Goal: Transaction & Acquisition: Book appointment/travel/reservation

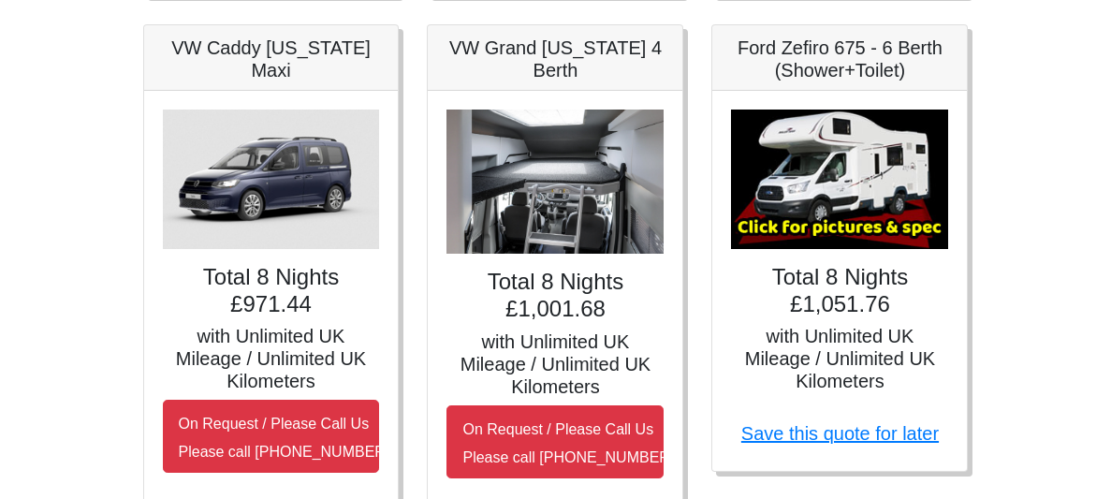
scroll to position [883, 0]
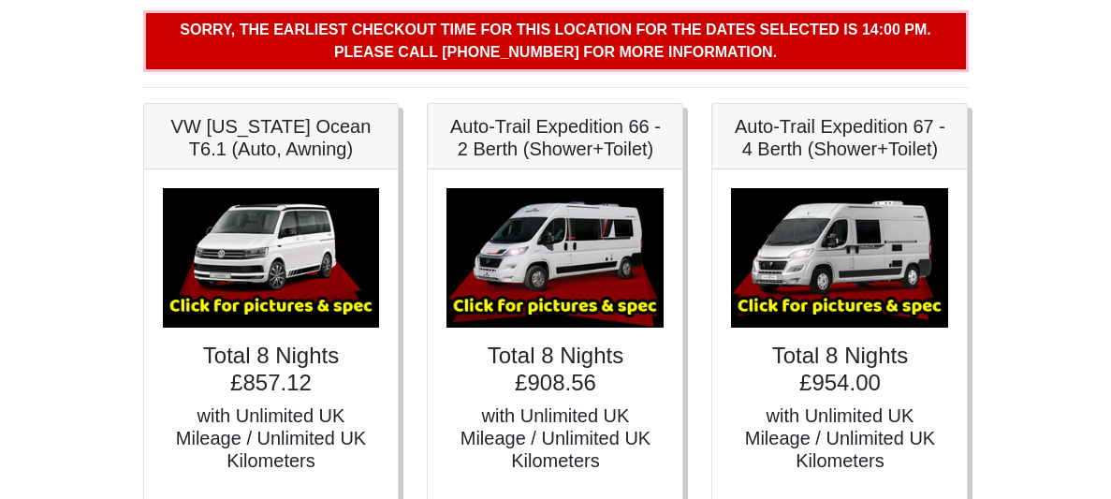
scroll to position [248, 0]
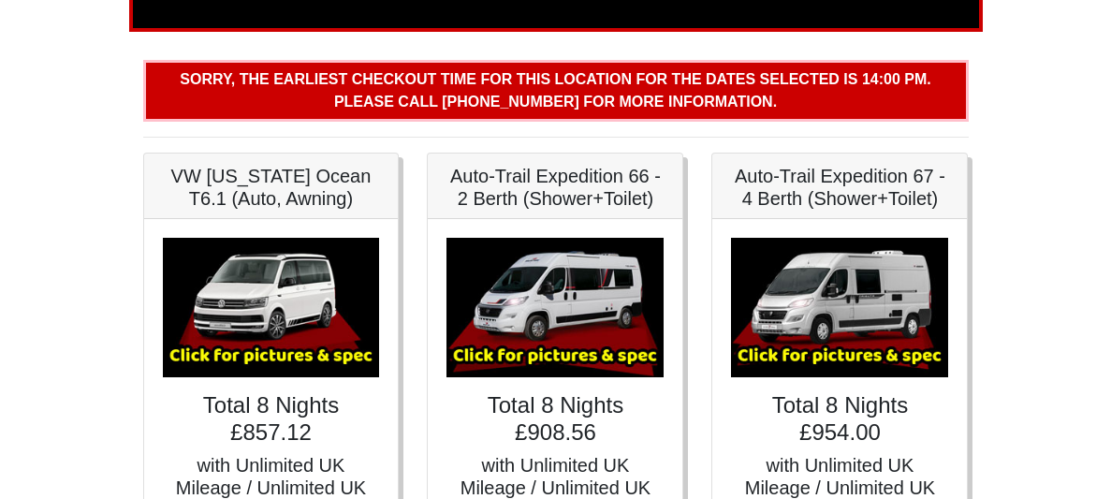
click at [541, 286] on img at bounding box center [555, 307] width 217 height 139
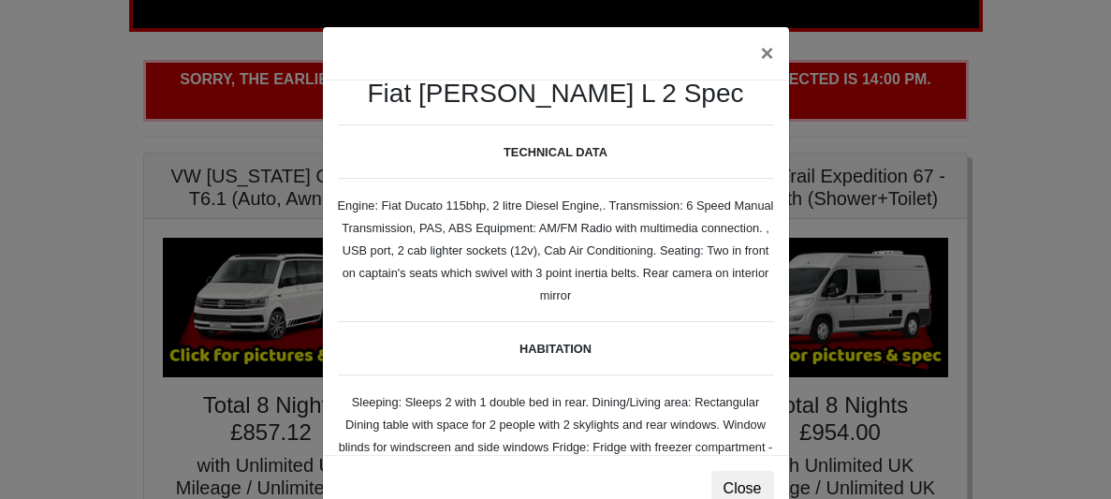
scroll to position [50, 0]
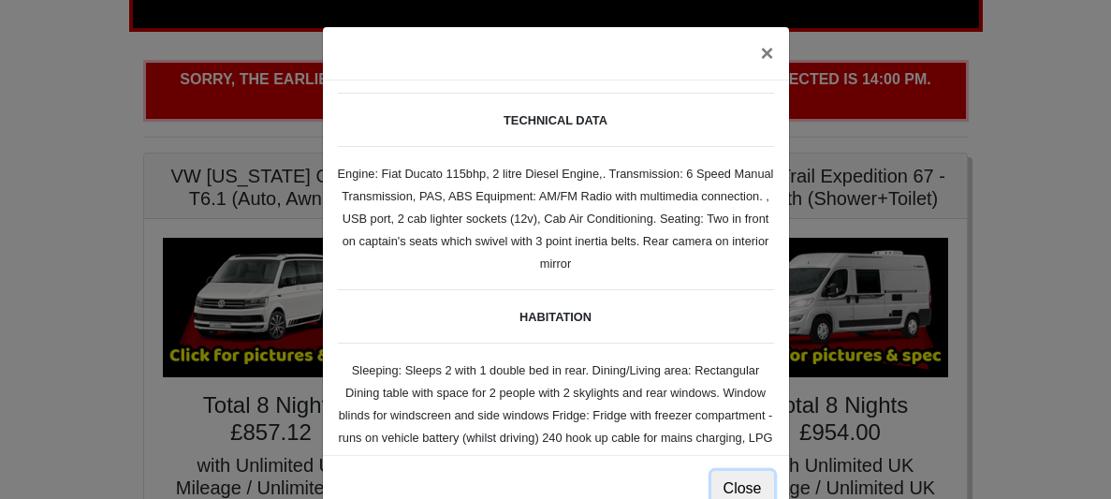
click at [742, 482] on button "Close" at bounding box center [742, 489] width 63 height 36
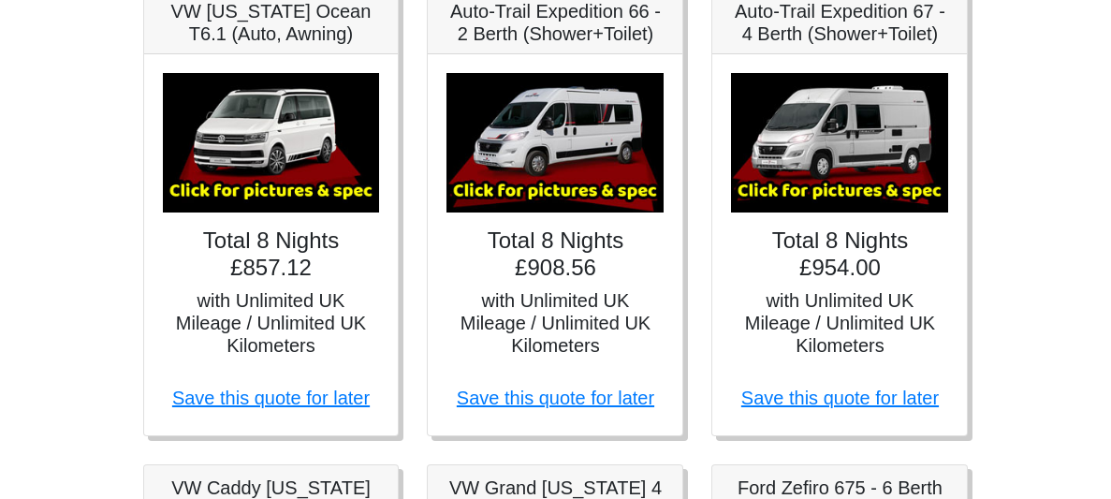
scroll to position [433, 0]
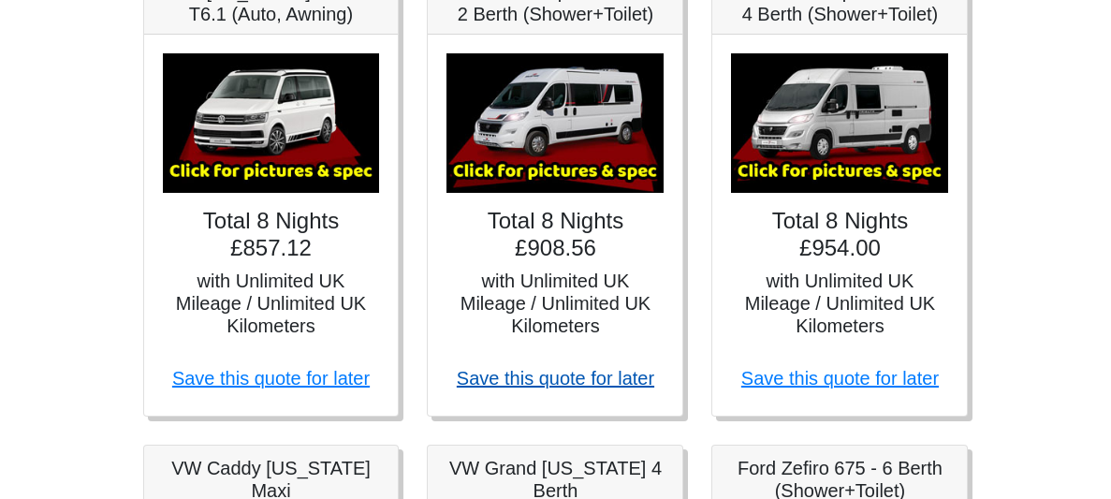
click at [548, 371] on link "Save this quote for later" at bounding box center [556, 378] width 198 height 21
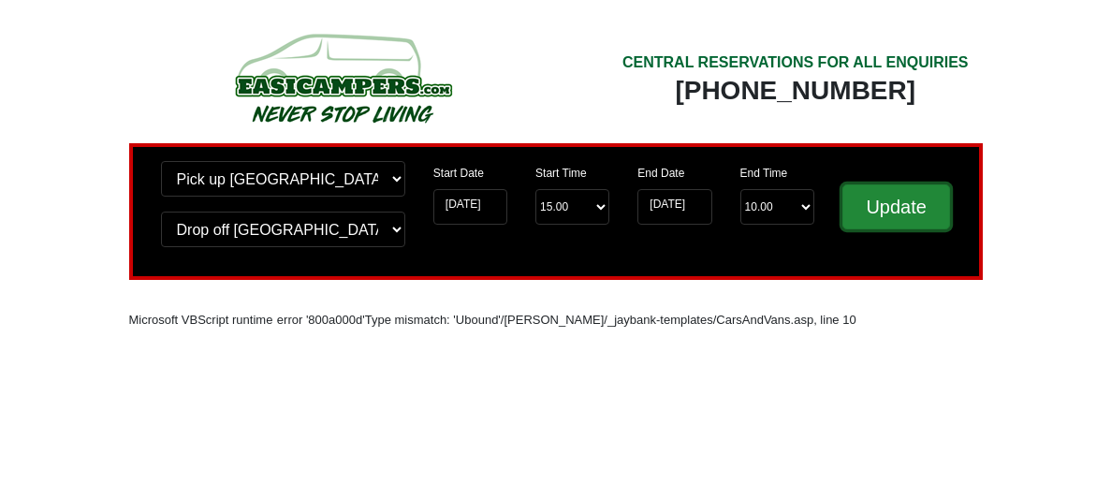
click at [899, 198] on input "Update" at bounding box center [897, 206] width 109 height 45
click at [894, 206] on input "Update" at bounding box center [897, 206] width 109 height 45
click at [884, 202] on input "Update" at bounding box center [897, 206] width 109 height 45
click at [891, 206] on input "Update" at bounding box center [897, 206] width 109 height 45
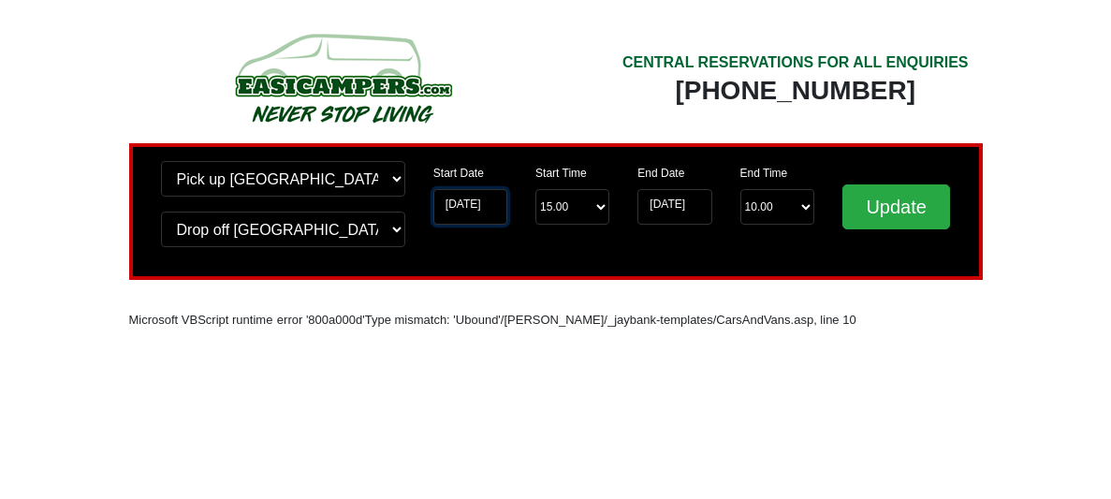
click at [469, 196] on input "[DATE]" at bounding box center [470, 207] width 74 height 36
click at [598, 207] on select "Start Time 15.00 -------- 11.00 am ([DATE] & [DATE] Only) 12.00 pm ([DATE]) 13.…" at bounding box center [572, 207] width 74 height 36
click at [535, 189] on select "Start Time 15.00 -------- 11.00 am ([DATE] & [DATE] Only) 12.00 pm ([DATE]) 13.…" at bounding box center [572, 207] width 74 height 36
click at [603, 207] on select "Start Time 15.00 -------- 11.00 am ([DATE] & [DATE] Only) 12.00 pm ([DATE]) 13.…" at bounding box center [572, 207] width 74 height 36
click at [535, 189] on select "Start Time 15.00 -------- 11.00 am ([DATE] & [DATE] Only) 12.00 pm ([DATE]) 13.…" at bounding box center [572, 207] width 74 height 36
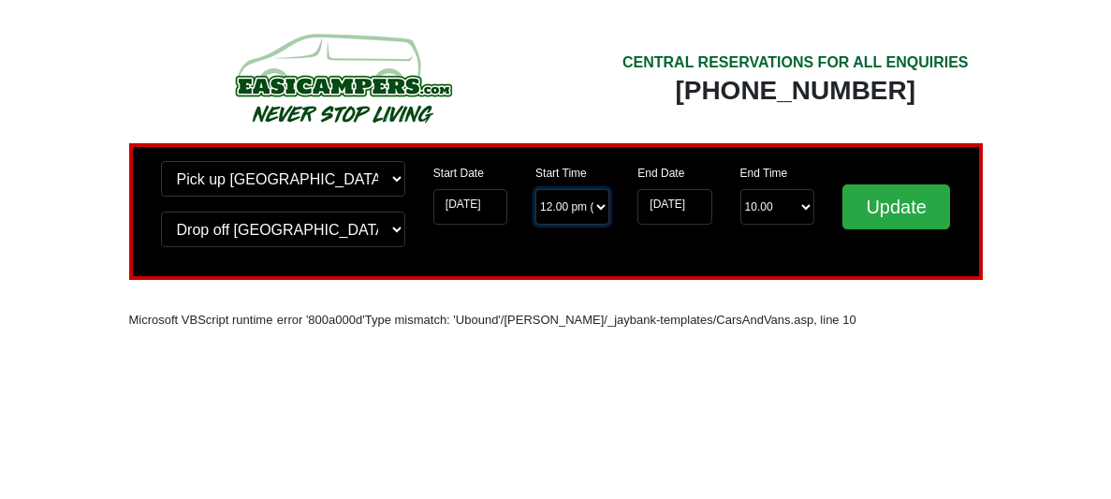
click at [601, 205] on select "Start Time 15.00 -------- 11.00 am ([DATE] & [DATE] Only) 12.00 pm ([DATE]) 13.…" at bounding box center [572, 207] width 74 height 36
click at [473, 200] on input "[DATE]" at bounding box center [470, 207] width 74 height 36
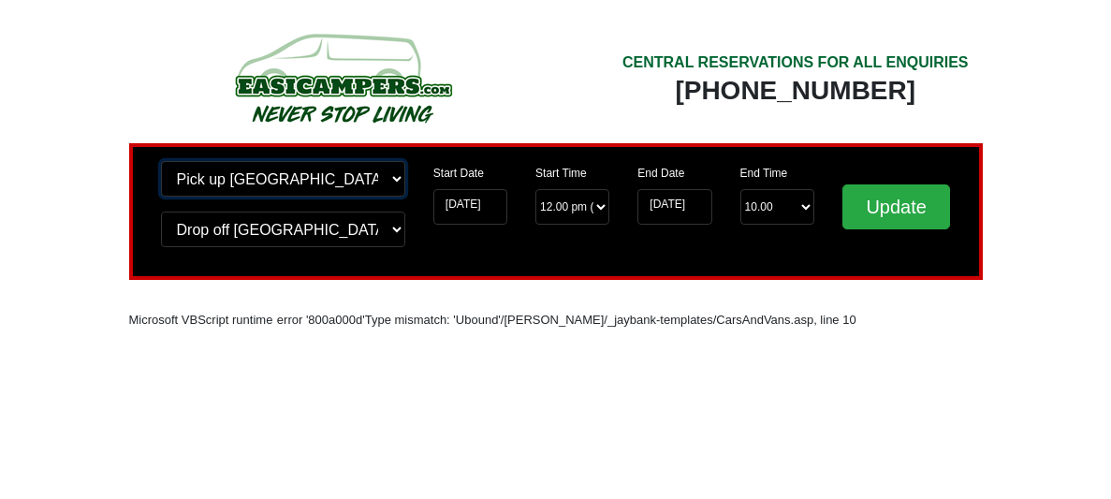
click at [397, 175] on select "Change pick up location? Pick up Edinburgh Birmingham Airport Blackburn Lancash…" at bounding box center [283, 179] width 244 height 36
click at [161, 161] on select "Change pick up location? Pick up Edinburgh Birmingham Airport Blackburn Lancash…" at bounding box center [283, 179] width 244 height 36
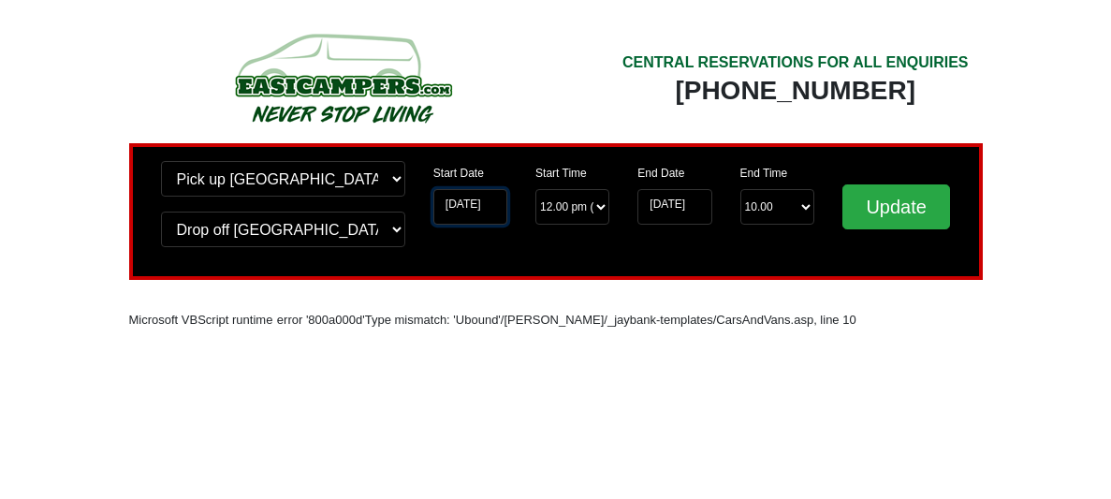
click at [485, 201] on input "[DATE]" at bounding box center [470, 207] width 74 height 36
click at [521, 200] on div "Start Time Start Time 15.00 -------- 11.00 am (Saturday & Sunday Only) 12.00 pm…" at bounding box center [572, 200] width 102 height 79
click at [605, 205] on select "Start Time 15.00 -------- 11.00 am ([DATE] & [DATE] Only) 12.00 pm ([DATE]) 13.…" at bounding box center [572, 207] width 74 height 36
select select "10.00"
click at [535, 189] on select "Start Time 15.00 -------- 11.00 am ([DATE] & [DATE] Only) 12.00 pm ([DATE]) 13.…" at bounding box center [572, 207] width 74 height 36
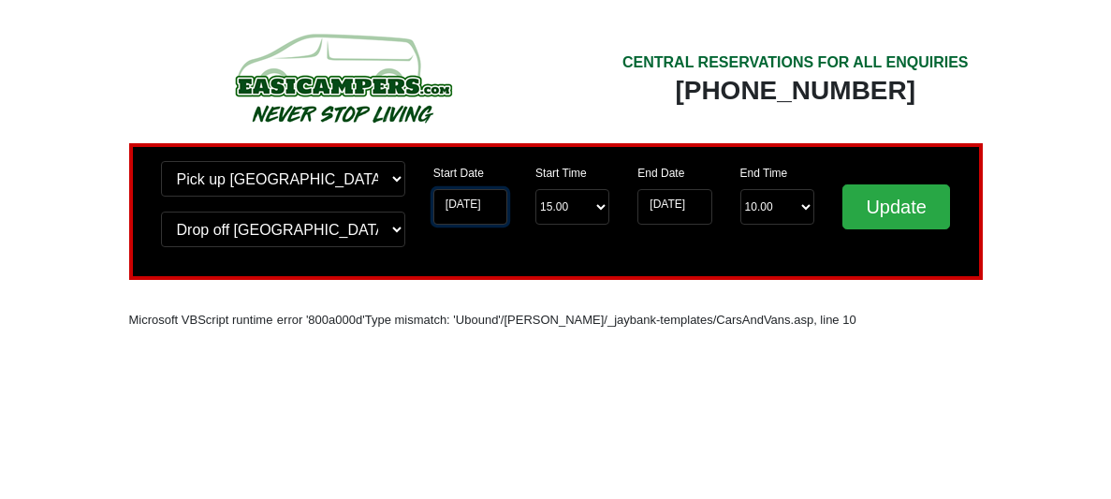
click at [462, 204] on input "[DATE]" at bounding box center [470, 207] width 74 height 36
click at [507, 200] on div "Start Date [DATE]" at bounding box center [470, 200] width 102 height 79
click at [601, 205] on select "Start Time 15.00 -------- 11.00 am ([DATE] & [DATE] Only) 12.00 pm ([DATE]) 13.…" at bounding box center [572, 207] width 74 height 36
select select "12.00"
click at [470, 209] on input "[DATE]" at bounding box center [470, 207] width 74 height 36
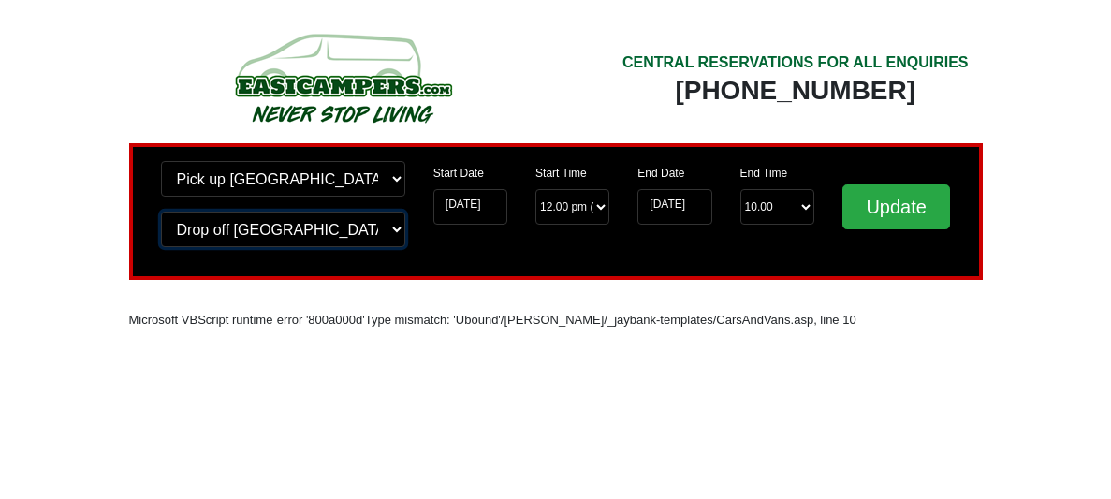
click at [398, 227] on select "Change drop off location? Drop off Edinburgh Birmingham Airport Blackburn Lanca…" at bounding box center [283, 230] width 244 height 36
click at [161, 212] on select "Change drop off location? Drop off Edinburgh Birmingham Airport Blackburn Lanca…" at bounding box center [283, 230] width 244 height 36
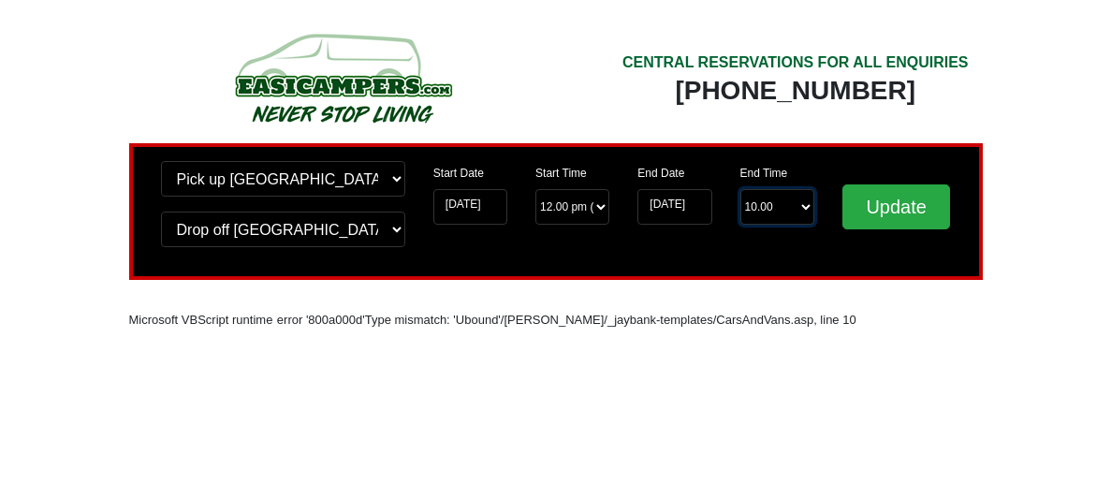
click at [800, 207] on select "End Time 10.00 -------- 08.00 am 09.00 am 10.00 am 11.00 am (Sunday Only)" at bounding box center [778, 207] width 74 height 36
click at [458, 209] on input "[DATE]" at bounding box center [470, 207] width 74 height 36
click at [473, 166] on label "Start Date" at bounding box center [458, 173] width 51 height 17
click at [473, 189] on input "10-08-2025" at bounding box center [470, 207] width 74 height 36
click at [526, 205] on div "Start Time Start Time 15.00 -------- 11.00 am (Saturday & Sunday Only) 12.00 pm…" at bounding box center [572, 200] width 102 height 79
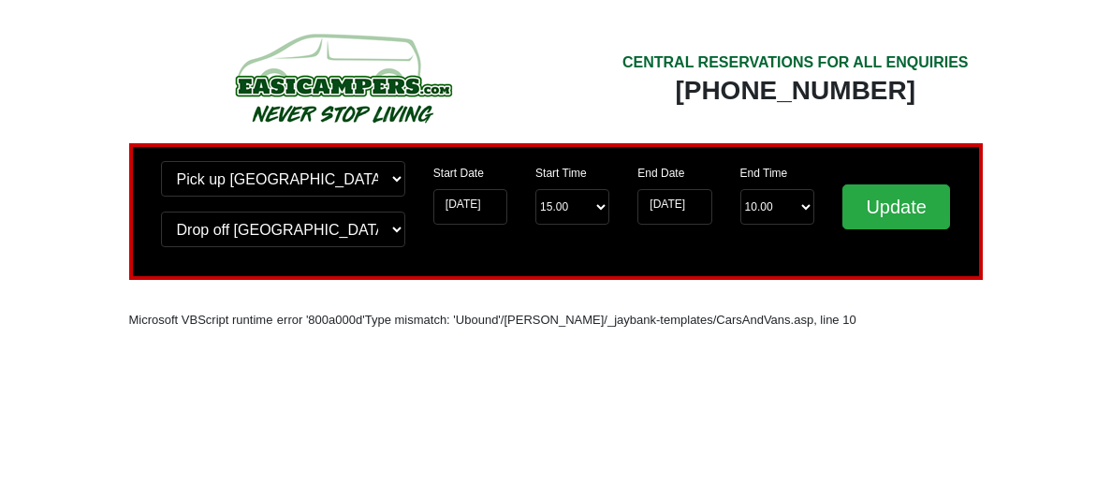
click at [517, 211] on div "Start Date 10-08-2025" at bounding box center [470, 200] width 102 height 79
click at [457, 214] on input "10-08-2025" at bounding box center [470, 207] width 74 height 36
click at [450, 202] on input "10-08-2025" at bounding box center [470, 207] width 74 height 36
click at [451, 202] on input "10-08-2025" at bounding box center [470, 207] width 74 height 36
click at [527, 203] on div "Start Time Start Time 15.00 -------- 11.00 am (Saturday & Sunday Only) 12.00 pm…" at bounding box center [572, 200] width 102 height 79
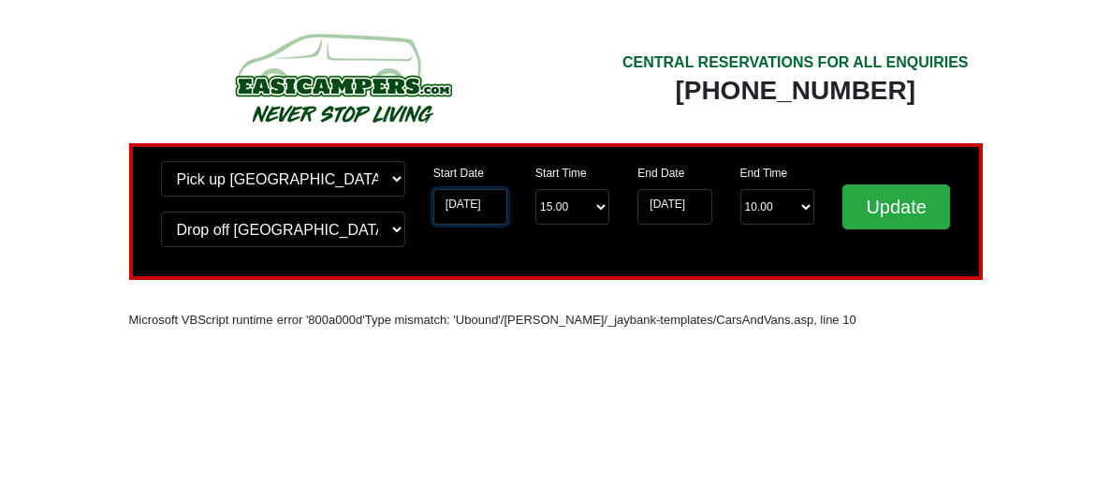
click at [491, 200] on input "10-08-2025" at bounding box center [470, 207] width 74 height 36
click at [421, 199] on div "Start Date 10-08-2025" at bounding box center [470, 200] width 102 height 79
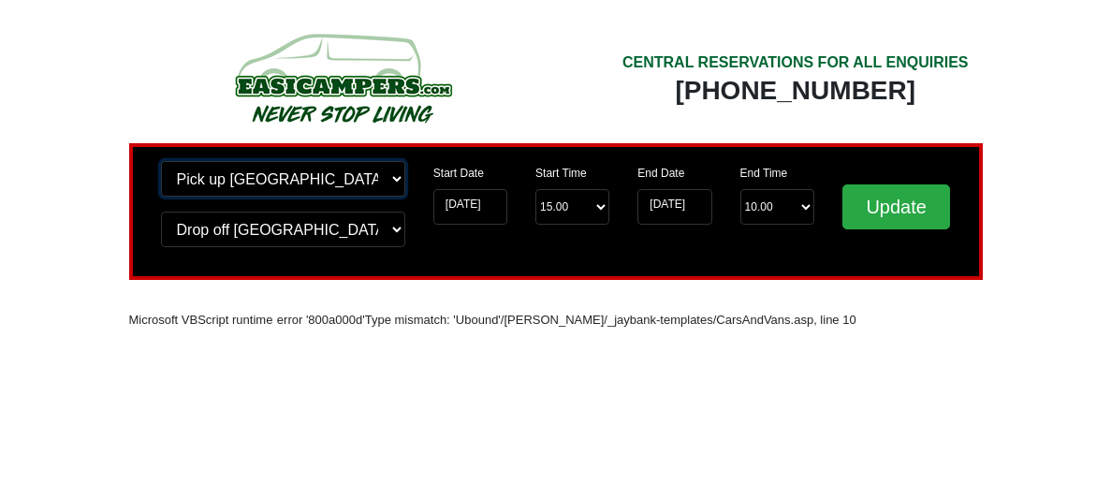
click at [397, 180] on select "Change pick up location? Pick up Edinburgh Birmingham Airport Blackburn Lancash…" at bounding box center [283, 179] width 244 height 36
click at [396, 179] on select "Change pick up location? Pick up Edinburgh Birmingham Airport Blackburn Lancash…" at bounding box center [283, 179] width 244 height 36
click at [452, 181] on label "Start Date" at bounding box center [458, 173] width 51 height 17
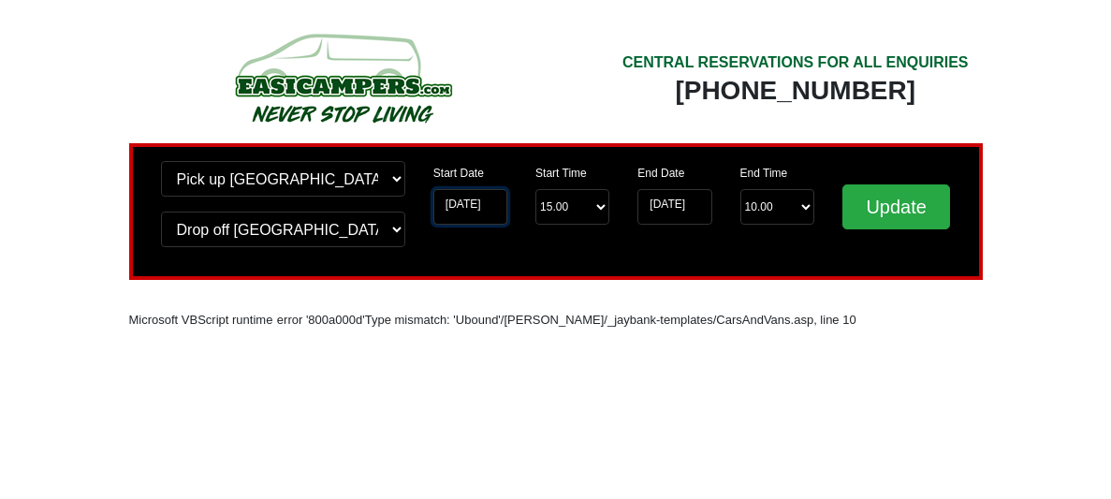
click at [452, 189] on input "10-08-2025" at bounding box center [470, 207] width 74 height 36
click at [589, 175] on div "Start Time Start Time 15.00 -------- 11.00 am (Saturday & Sunday Only) 12.00 pm…" at bounding box center [572, 200] width 102 height 79
click at [681, 174] on label "End Date" at bounding box center [661, 173] width 47 height 17
click at [681, 189] on input "17-08-2025" at bounding box center [675, 207] width 74 height 36
click at [600, 207] on select "Start Time 15.00 -------- 11.00 am (Saturday & Sunday Only) 12.00 pm (Saturday)…" at bounding box center [572, 207] width 74 height 36
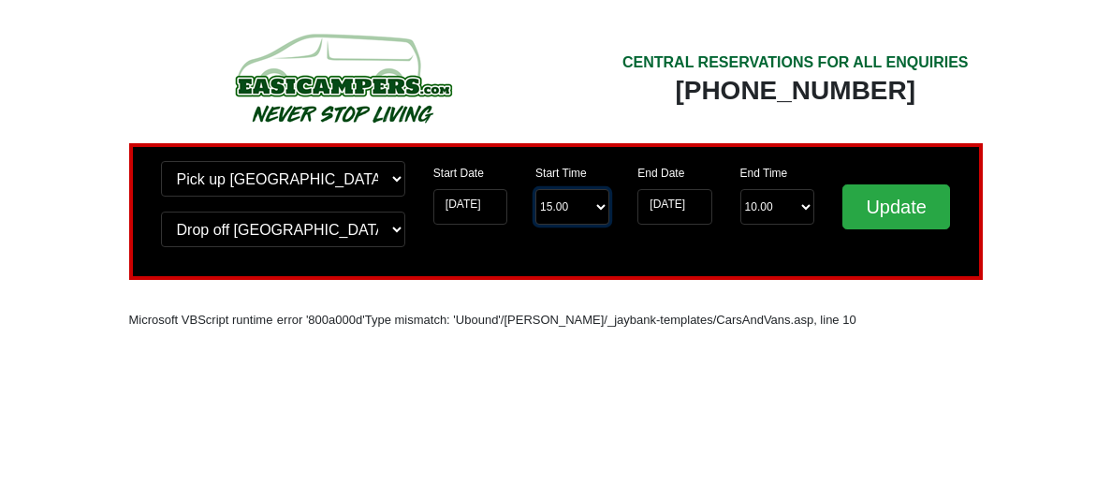
select select "11.00"
click at [535, 189] on select "Start Time 15.00 -------- 11.00 am (Saturday & Sunday Only) 12.00 pm (Saturday)…" at bounding box center [572, 207] width 74 height 36
click at [491, 198] on input "10-08-2025" at bounding box center [470, 207] width 74 height 36
click at [495, 198] on input "10-08-2025" at bounding box center [470, 207] width 74 height 36
click at [573, 213] on select "Start Time 15.00 -------- 11.00 am (Saturday & Sunday Only) 12.00 pm (Saturday)…" at bounding box center [572, 207] width 74 height 36
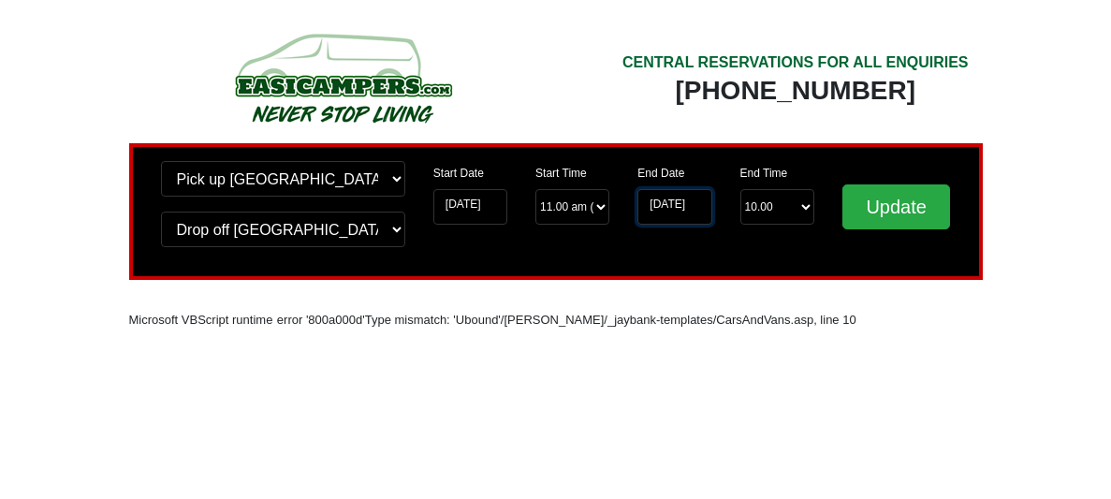
click at [691, 204] on input "17-08-2025" at bounding box center [675, 207] width 74 height 36
click at [686, 201] on input "17-08-2025" at bounding box center [675, 207] width 74 height 36
click at [700, 202] on input "17-08-2025" at bounding box center [675, 207] width 74 height 36
click at [484, 208] on input "10-08-2025" at bounding box center [470, 207] width 74 height 36
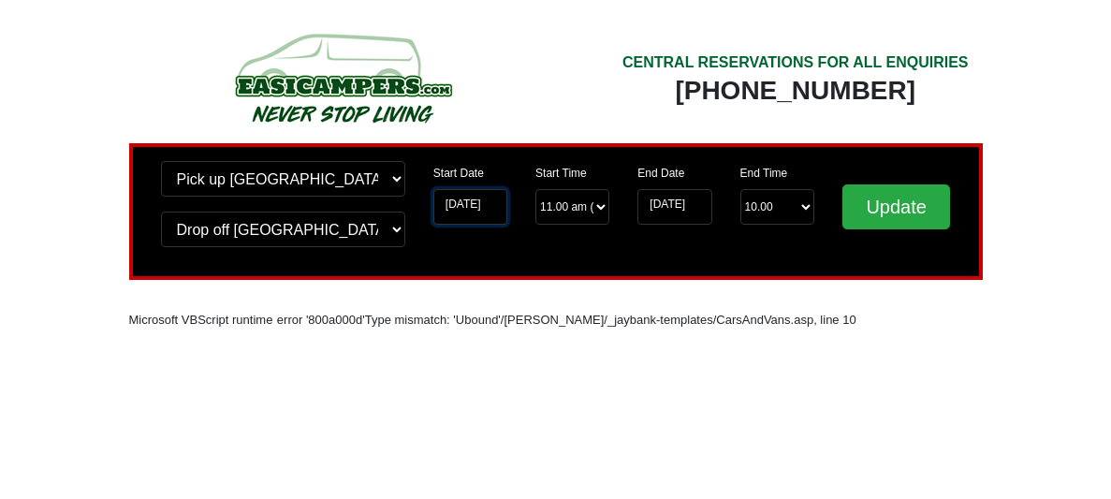
click at [495, 203] on input "10-08-2025" at bounding box center [470, 207] width 74 height 36
click at [473, 202] on input "10-08-2025" at bounding box center [470, 207] width 74 height 36
click at [472, 202] on input "10-08-2025" at bounding box center [470, 207] width 74 height 36
click at [454, 198] on input "10-08-2025" at bounding box center [470, 207] width 74 height 36
click at [453, 198] on input "10-08-2025" at bounding box center [470, 207] width 74 height 36
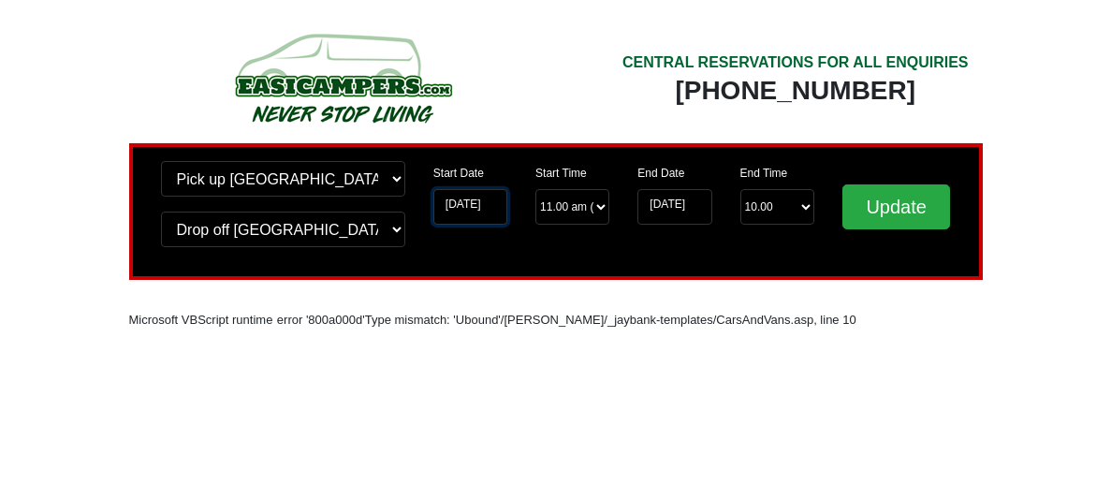
click at [447, 203] on input "10-08-2025" at bounding box center [470, 207] width 74 height 36
click at [447, 202] on input "10-08-2025" at bounding box center [470, 207] width 74 height 36
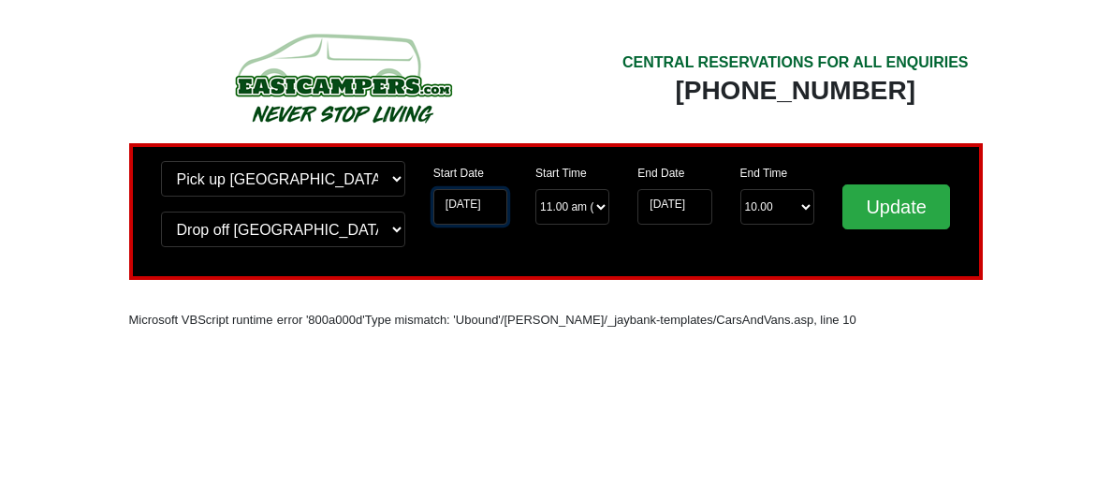
click at [481, 205] on input "10-08-2025" at bounding box center [470, 207] width 74 height 36
click at [481, 204] on input "10-08-2025" at bounding box center [470, 207] width 74 height 36
click at [478, 202] on input "10-08-2025" at bounding box center [470, 207] width 74 height 36
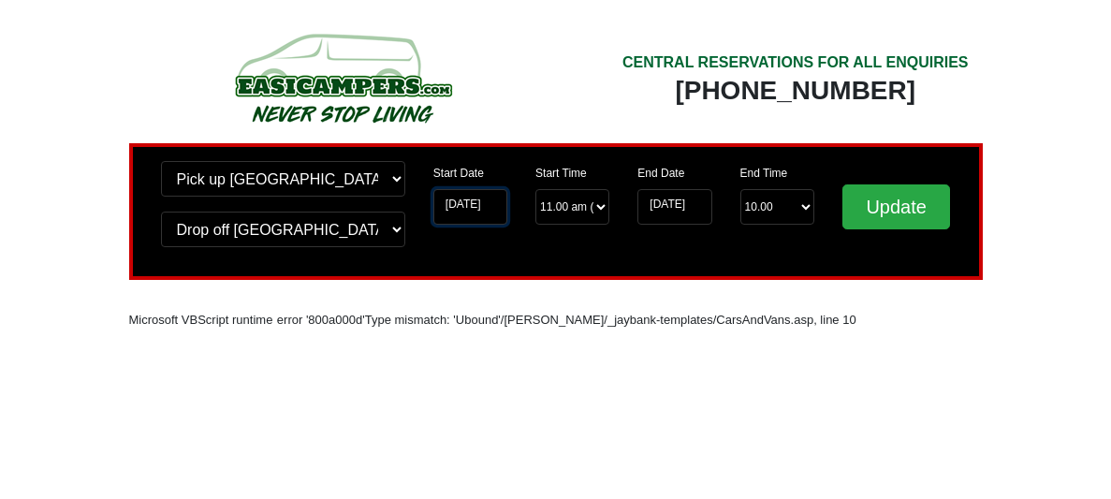
click at [478, 202] on input "10-08-2025" at bounding box center [470, 207] width 74 height 36
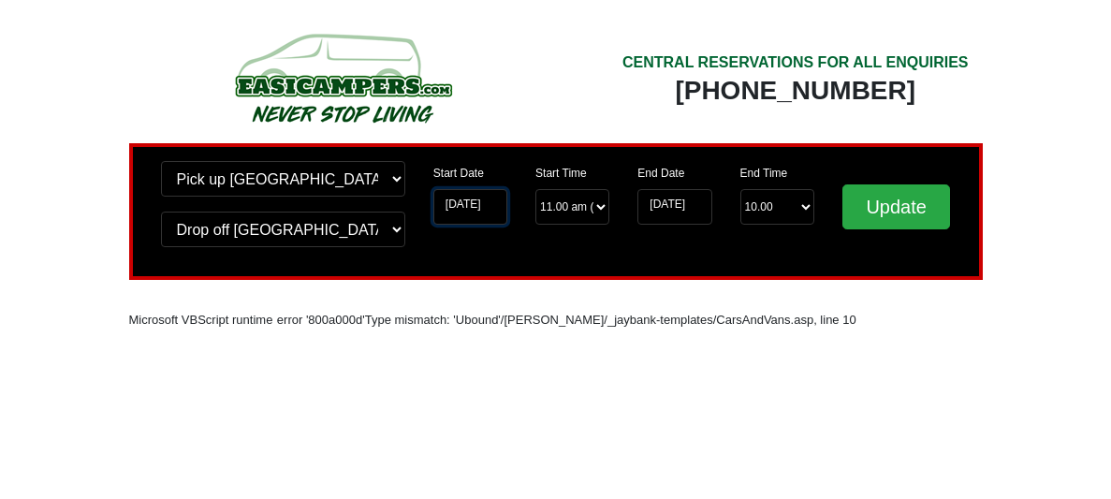
scroll to position [0, 0]
click at [498, 205] on input "10-08-2025" at bounding box center [470, 207] width 74 height 36
drag, startPoint x: 494, startPoint y: 218, endPoint x: 468, endPoint y: 220, distance: 26.3
click at [468, 220] on input "10-08-2025" at bounding box center [470, 207] width 74 height 36
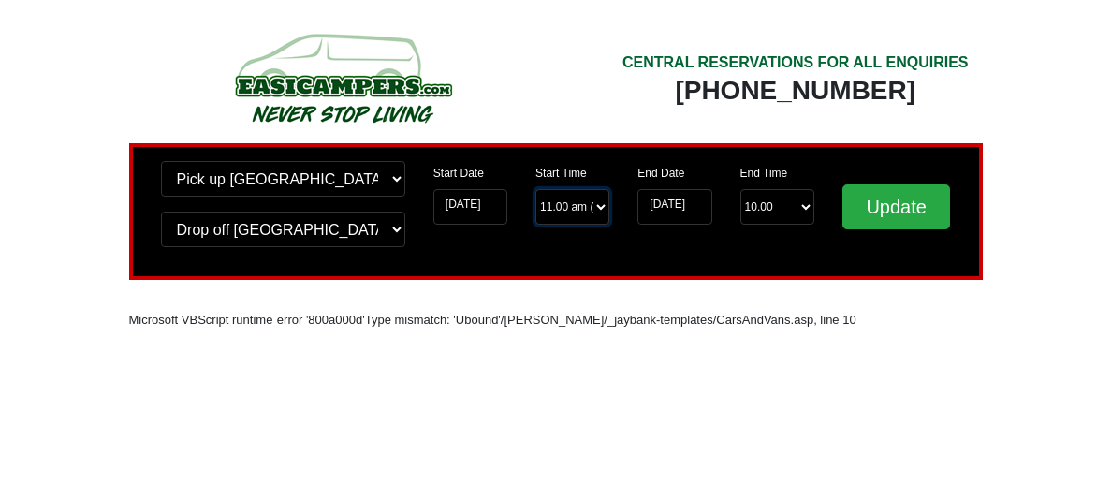
scroll to position [0, 0]
click at [583, 203] on select "Start Time 15.00 -------- 11.00 am (Saturday & Sunday Only) 12.00 pm (Saturday)…" at bounding box center [572, 207] width 74 height 36
click at [485, 198] on input "10-08-2025" at bounding box center [470, 207] width 74 height 36
click at [609, 207] on div "Start Time Start Time 15.00 -------- 11.00 am (Saturday & Sunday Only) 12.00 pm…" at bounding box center [572, 200] width 102 height 79
click at [609, 210] on select "Start Time 15.00 -------- 11.00 am (Saturday & Sunday Only) 12.00 pm (Saturday)…" at bounding box center [572, 207] width 74 height 36
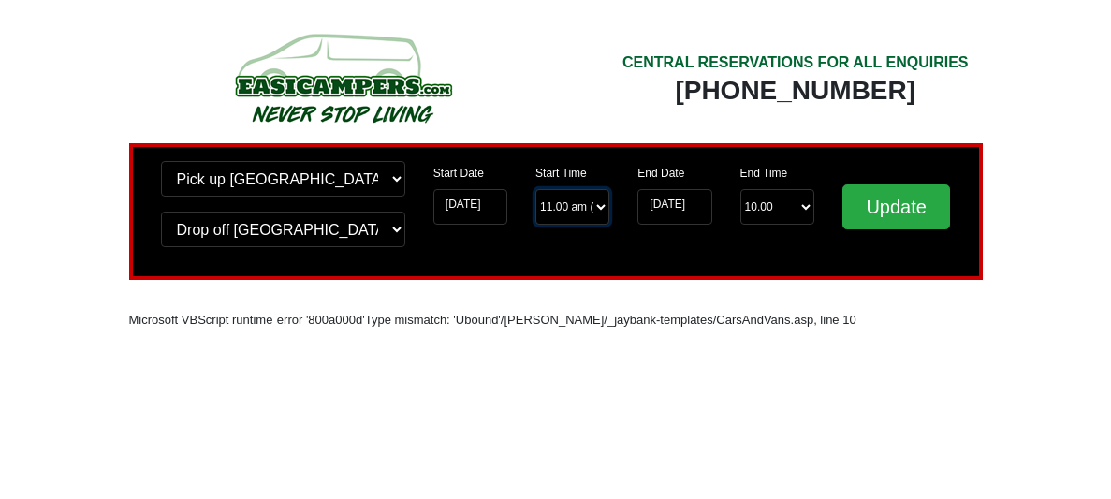
click at [535, 189] on select "Start Time 15.00 -------- 11.00 am (Saturday & Sunday Only) 12.00 pm (Saturday)…" at bounding box center [572, 207] width 74 height 36
click at [589, 330] on div "Microsoft VBScript runtime error '800a000d' Type mismatch: 'Ubound' /clynch/_ja…" at bounding box center [556, 326] width 854 height 37
click at [489, 208] on input "10-08-2025" at bounding box center [470, 207] width 74 height 36
click at [488, 209] on input "10-08-2025" at bounding box center [470, 207] width 74 height 36
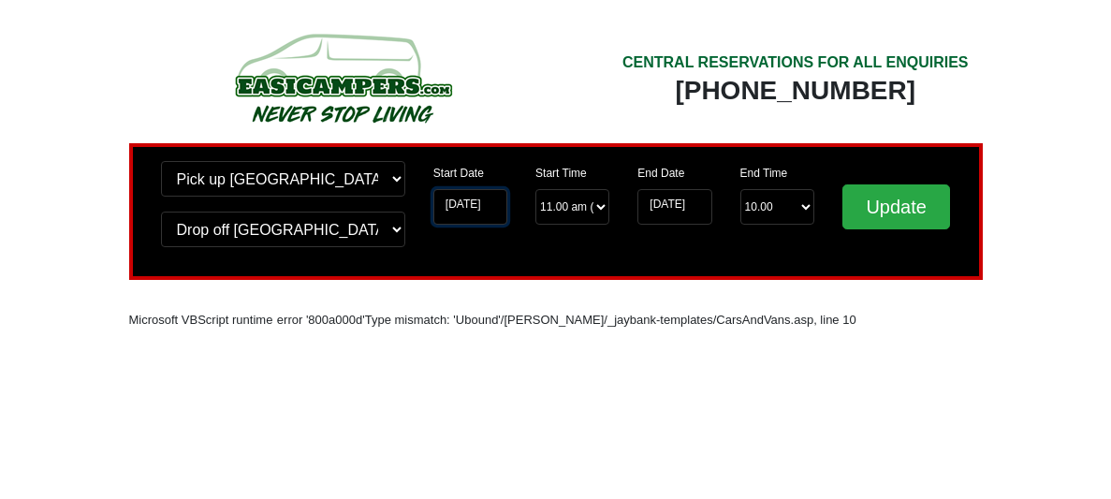
click at [488, 209] on input "10-08-2025" at bounding box center [470, 207] width 74 height 36
click at [478, 206] on input "10-08-2025" at bounding box center [470, 207] width 74 height 36
drag, startPoint x: 506, startPoint y: 206, endPoint x: 443, endPoint y: 200, distance: 63.9
click at [443, 200] on input "10-08-2025" at bounding box center [470, 207] width 74 height 36
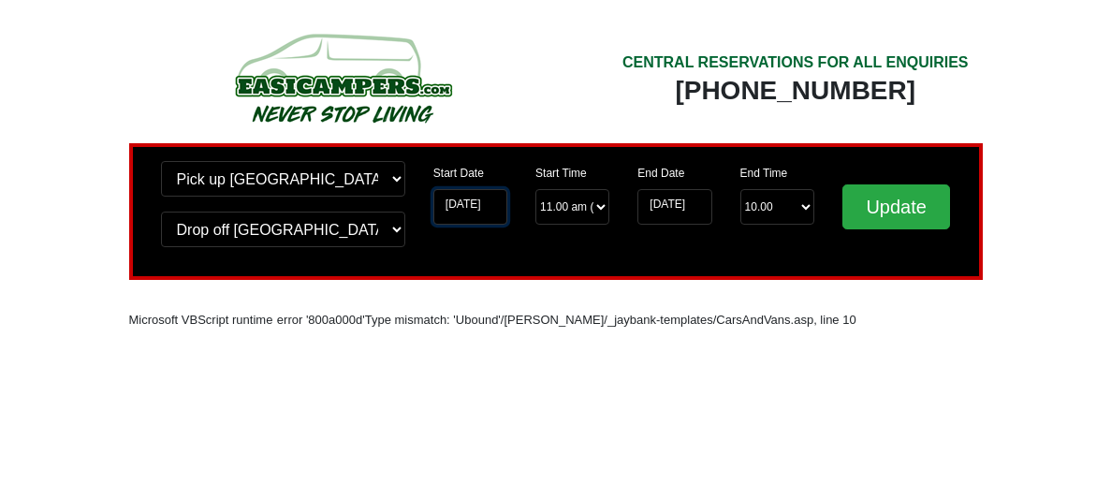
click at [500, 206] on input "10-08-2025" at bounding box center [470, 207] width 74 height 36
click at [496, 203] on input "10-08-2025" at bounding box center [470, 207] width 74 height 36
click at [486, 198] on input "10-08-2025" at bounding box center [470, 207] width 74 height 36
drag, startPoint x: 501, startPoint y: 198, endPoint x: 444, endPoint y: 208, distance: 58.0
click at [444, 208] on input "10-08-2025" at bounding box center [470, 207] width 74 height 36
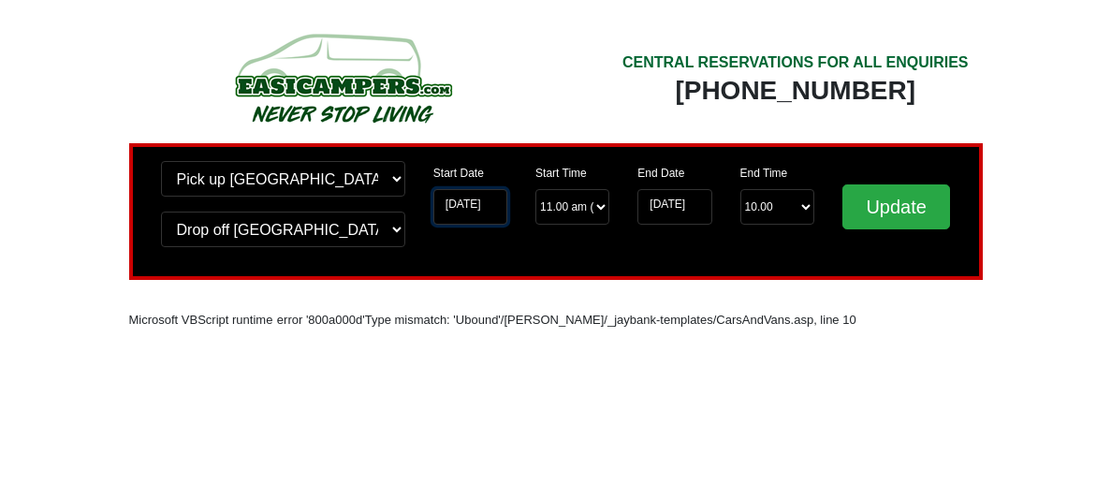
click at [456, 208] on input "10-08-2025" at bounding box center [470, 207] width 74 height 36
drag, startPoint x: 459, startPoint y: 204, endPoint x: 440, endPoint y: 203, distance: 18.7
click at [440, 203] on input "10-08-2025" at bounding box center [470, 207] width 74 height 36
click at [472, 214] on input "10-08-2025" at bounding box center [470, 207] width 74 height 36
click at [488, 204] on input "10-08-2025" at bounding box center [470, 207] width 74 height 36
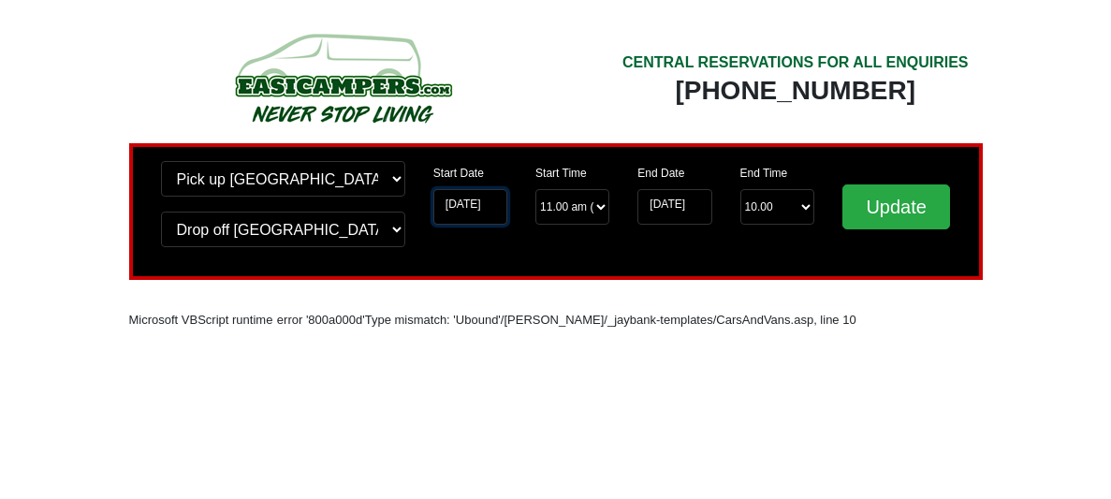
click at [499, 200] on input "10-08-2025" at bounding box center [470, 207] width 74 height 36
click at [482, 204] on input "10-08-2025" at bounding box center [470, 207] width 74 height 36
drag, startPoint x: 503, startPoint y: 205, endPoint x: 443, endPoint y: 196, distance: 60.6
click at [443, 196] on input "10-08-2025" at bounding box center [470, 207] width 74 height 36
click at [478, 204] on input "10-08-2025" at bounding box center [470, 207] width 74 height 36
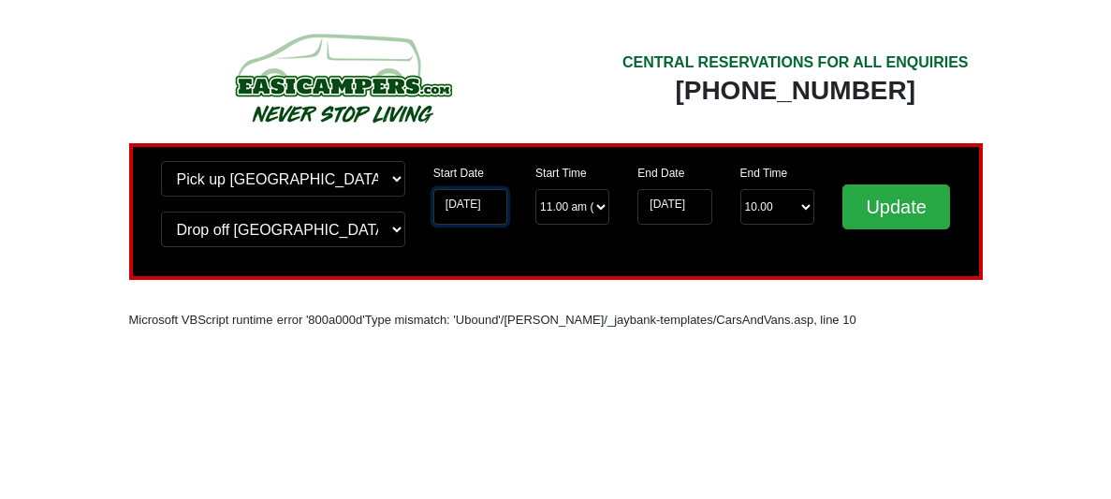
click at [493, 198] on input "10-08-2025" at bounding box center [470, 207] width 74 height 36
click at [497, 204] on input "10-08-2025" at bounding box center [470, 207] width 74 height 36
click at [506, 206] on div "Start Date 10-08-2025" at bounding box center [470, 200] width 102 height 79
click at [488, 206] on input "10-08-2025" at bounding box center [470, 207] width 74 height 36
click at [467, 205] on input "10-08-2025" at bounding box center [470, 207] width 74 height 36
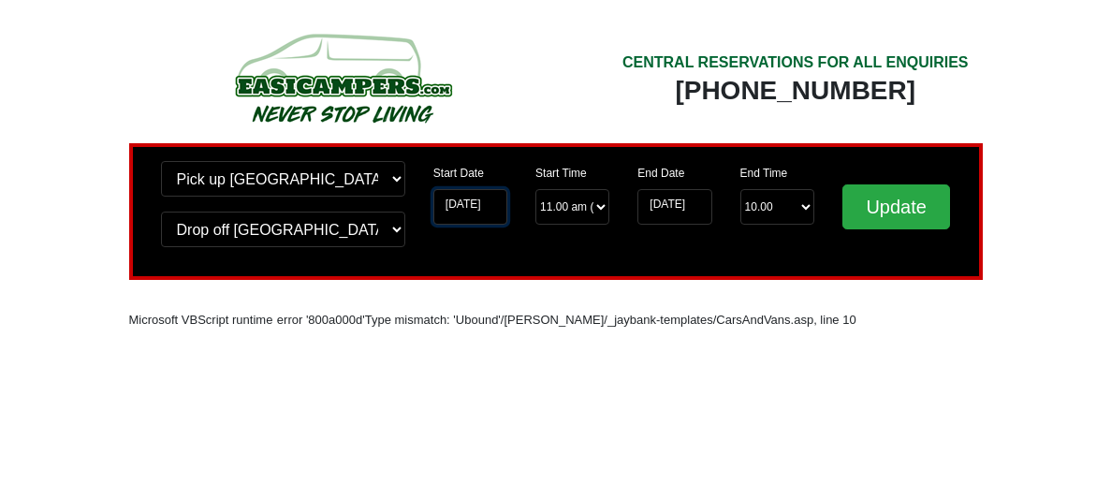
drag, startPoint x: 497, startPoint y: 201, endPoint x: 436, endPoint y: 197, distance: 61.0
click at [436, 197] on input "10-08-2025" at bounding box center [470, 207] width 74 height 36
click at [751, 379] on div "CENTRAL RESERVATIONS FOR ALL ENQUIRIES 00 44 ( 0 ) 1942 778899 Easicampers Book…" at bounding box center [556, 232] width 871 height 315
click at [488, 197] on input "10-08-2025" at bounding box center [470, 207] width 74 height 36
drag, startPoint x: 499, startPoint y: 205, endPoint x: 446, endPoint y: 206, distance: 53.4
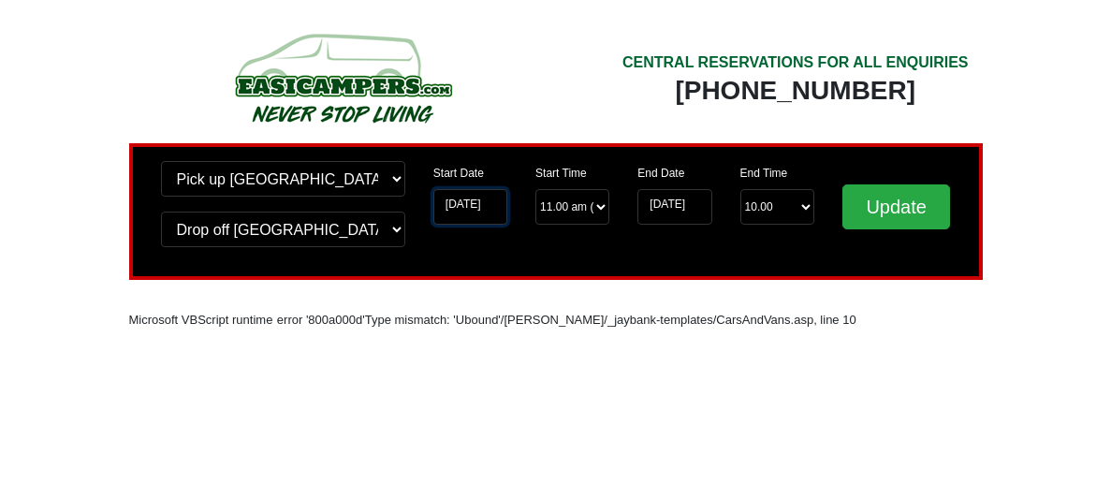
click at [446, 206] on input "10-08-2025" at bounding box center [470, 207] width 74 height 36
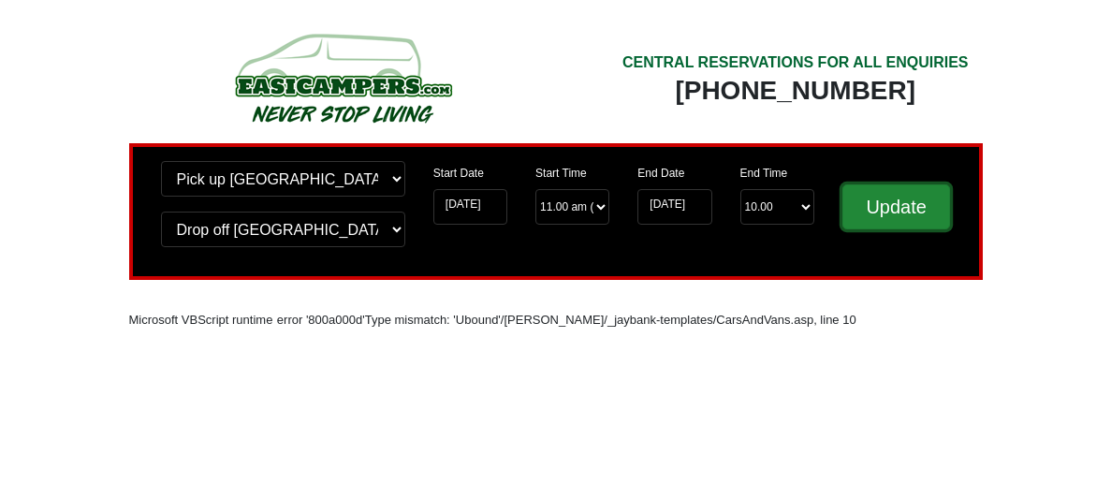
click at [887, 202] on input "Update" at bounding box center [897, 206] width 109 height 45
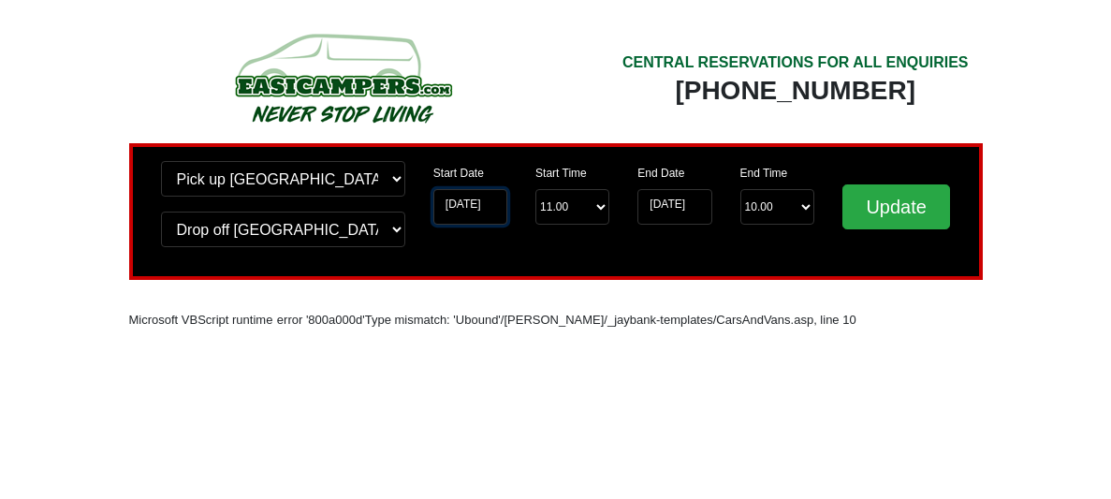
drag, startPoint x: 495, startPoint y: 202, endPoint x: 484, endPoint y: 190, distance: 16.6
click at [495, 201] on input "[DATE]" at bounding box center [470, 207] width 74 height 36
drag, startPoint x: 499, startPoint y: 206, endPoint x: 485, endPoint y: 206, distance: 14.0
click at [485, 206] on input "[DATE]" at bounding box center [470, 207] width 74 height 36
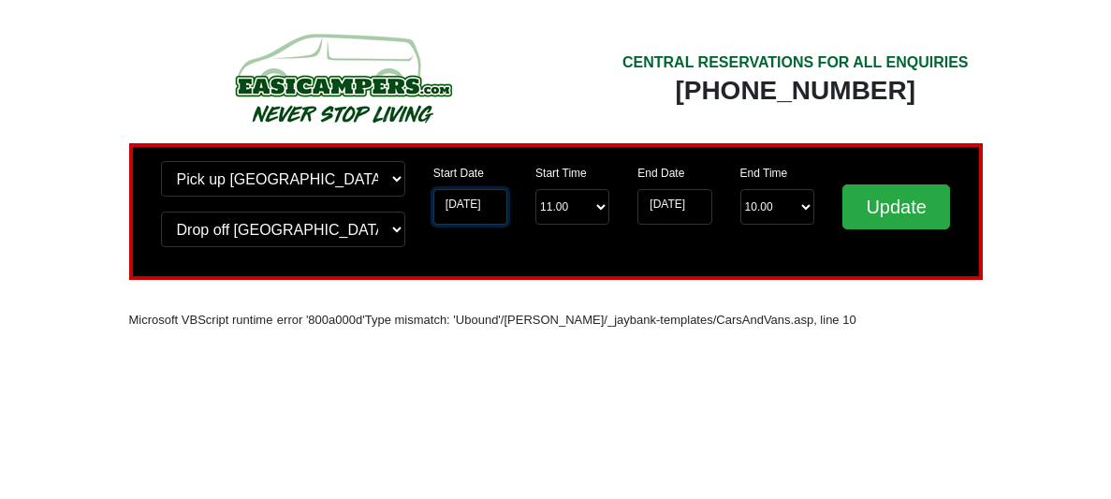
click at [501, 210] on input "10-08-2025" at bounding box center [470, 207] width 74 height 36
click at [500, 208] on input "[DATE]" at bounding box center [470, 207] width 74 height 36
click at [505, 199] on input "[DATE]" at bounding box center [470, 207] width 74 height 36
click at [500, 201] on input "[DATE]" at bounding box center [470, 207] width 74 height 36
click at [474, 199] on input "[DATE]" at bounding box center [470, 207] width 74 height 36
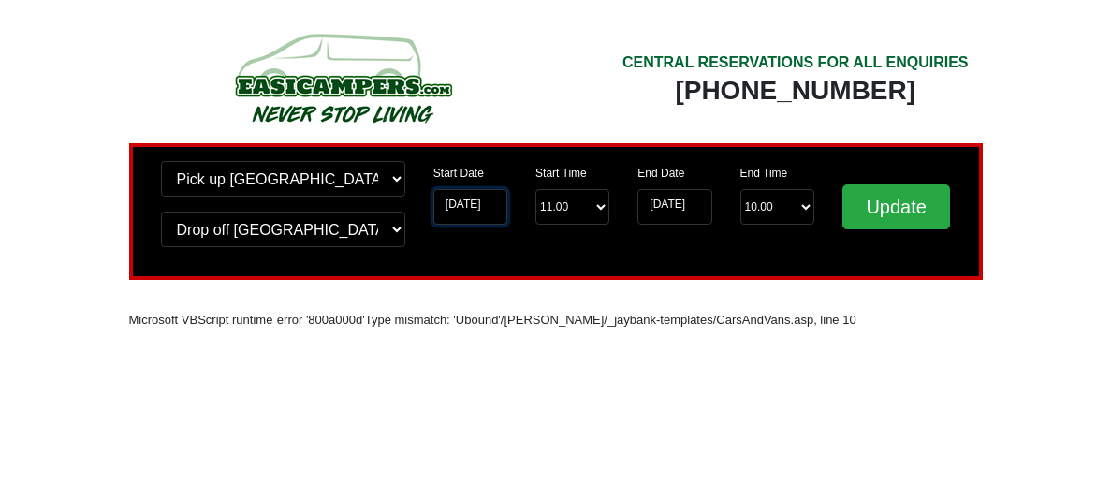
click at [501, 198] on input "10-08-2025" at bounding box center [470, 207] width 74 height 36
click at [493, 199] on input "10-08-2025" at bounding box center [470, 207] width 74 height 36
click at [484, 204] on input "10-08-2025" at bounding box center [470, 207] width 74 height 36
click at [484, 203] on input "10-08-2025" at bounding box center [470, 207] width 74 height 36
click at [485, 203] on input "10-08-2025" at bounding box center [470, 207] width 74 height 36
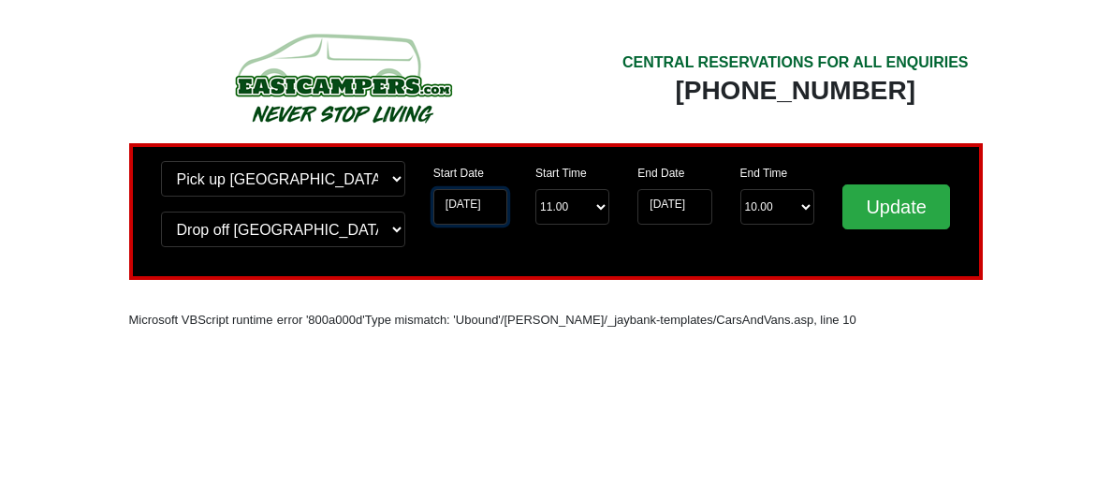
click at [485, 203] on input "10-08-2025" at bounding box center [470, 207] width 74 height 36
click at [462, 204] on input "10-08-2025" at bounding box center [470, 207] width 74 height 36
click at [547, 390] on html "CENTRAL RESERVATIONS FOR ALL ENQUIRIES 00 44 ( 0 ) 1942 778899 Easicampers Book…" at bounding box center [555, 195] width 1111 height 390
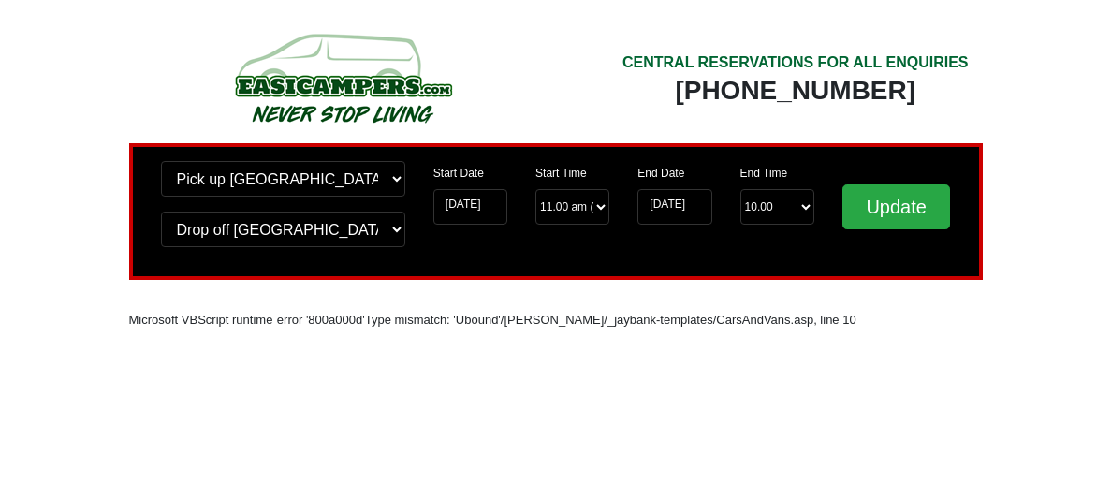
select select "11.00"
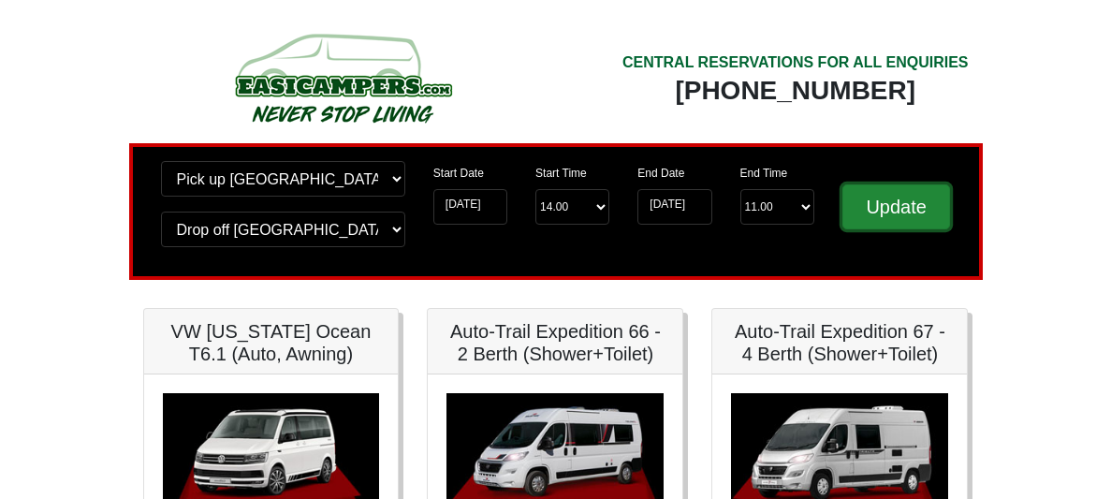
click at [899, 205] on input "Update" at bounding box center [897, 206] width 109 height 45
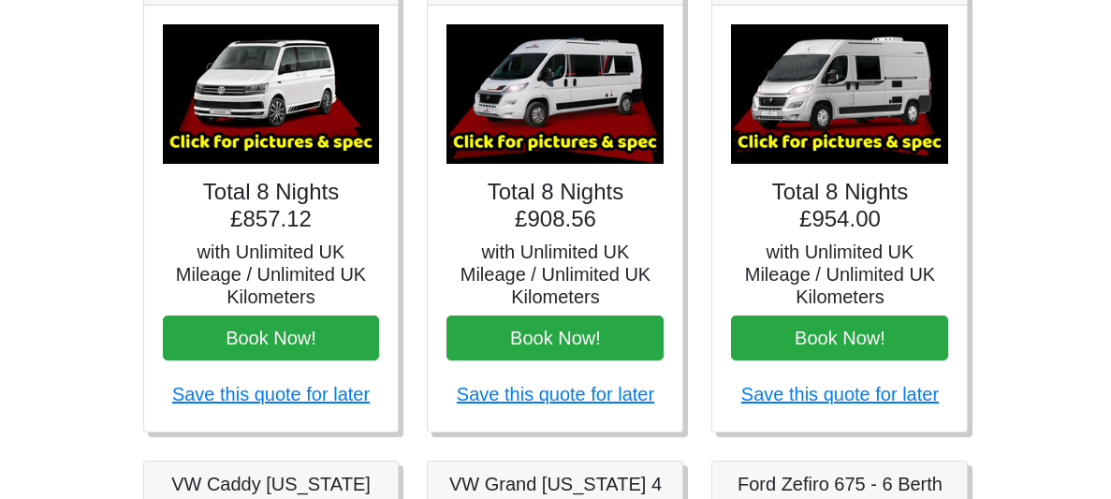
scroll to position [372, 0]
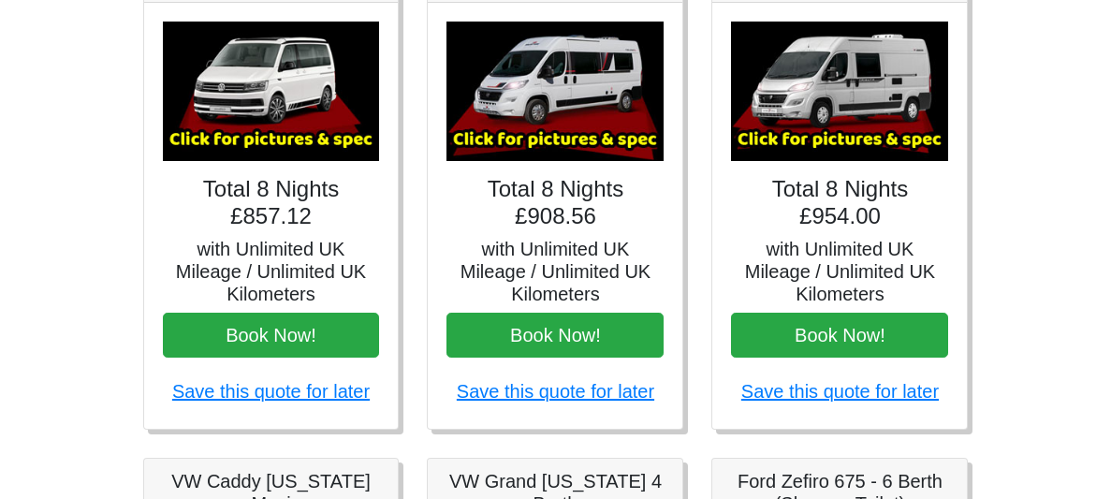
click at [552, 257] on h5 "with Unlimited UK Mileage / Unlimited UK Kilometers" at bounding box center [555, 271] width 217 height 67
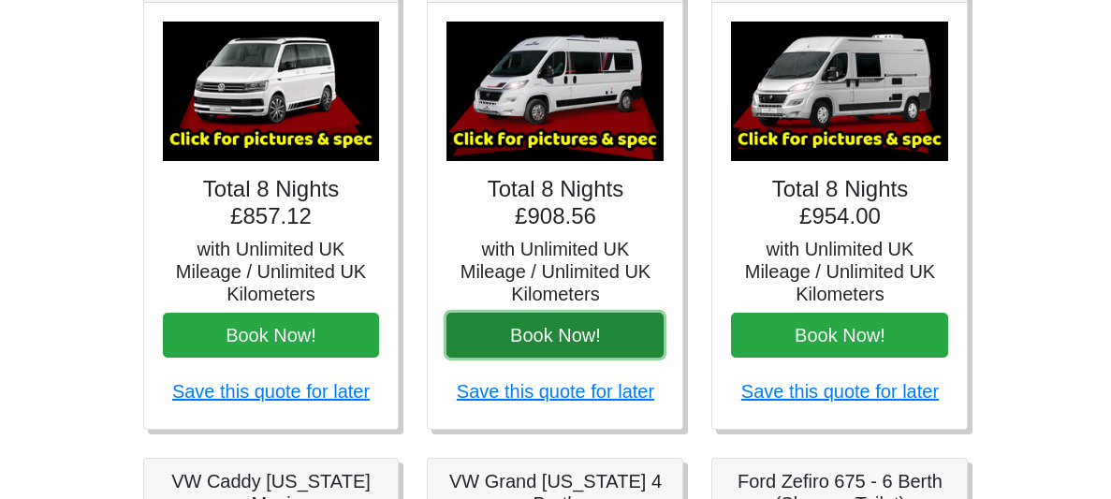
click at [545, 329] on button "Book Now!" at bounding box center [555, 335] width 217 height 45
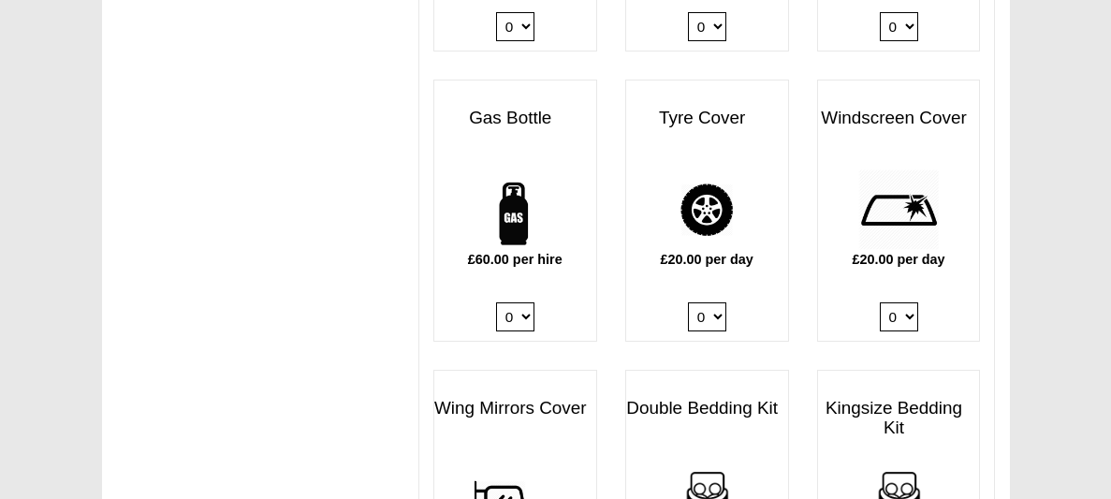
scroll to position [1364, 0]
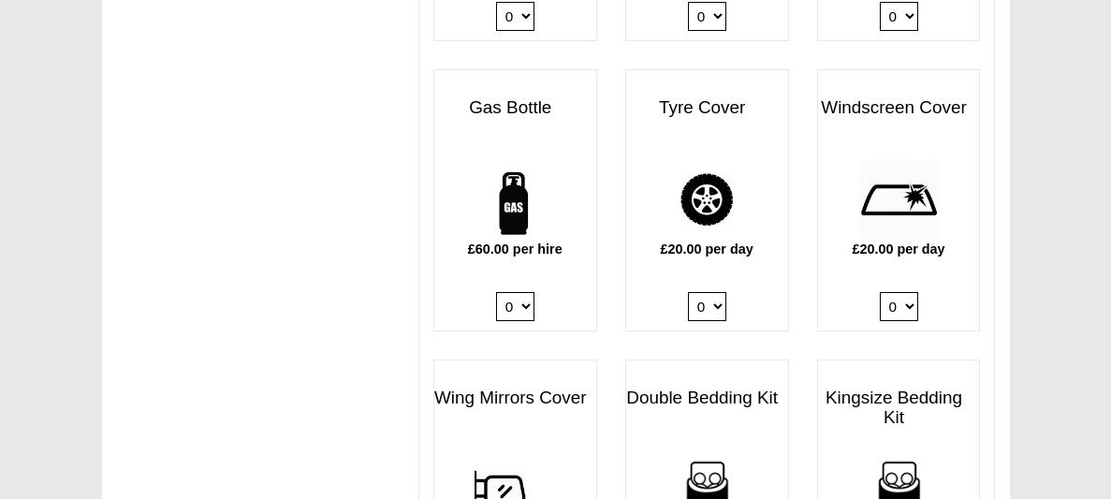
click at [524, 292] on select "0 1" at bounding box center [515, 306] width 38 height 29
select select "Gas Bottle x QTY 1 @ 60.00 GBP per hire."
click at [498, 292] on select "0 1" at bounding box center [515, 306] width 38 height 29
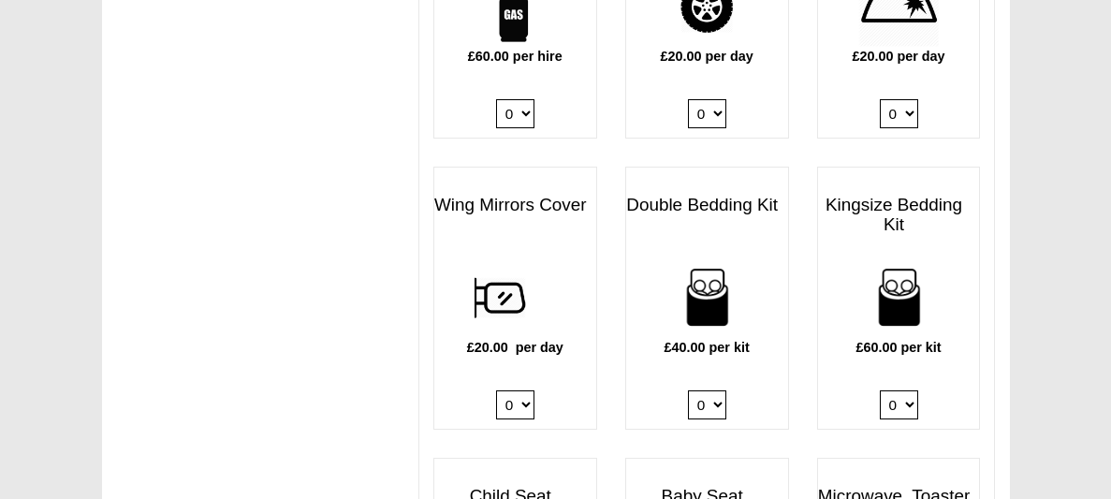
scroll to position [1559, 0]
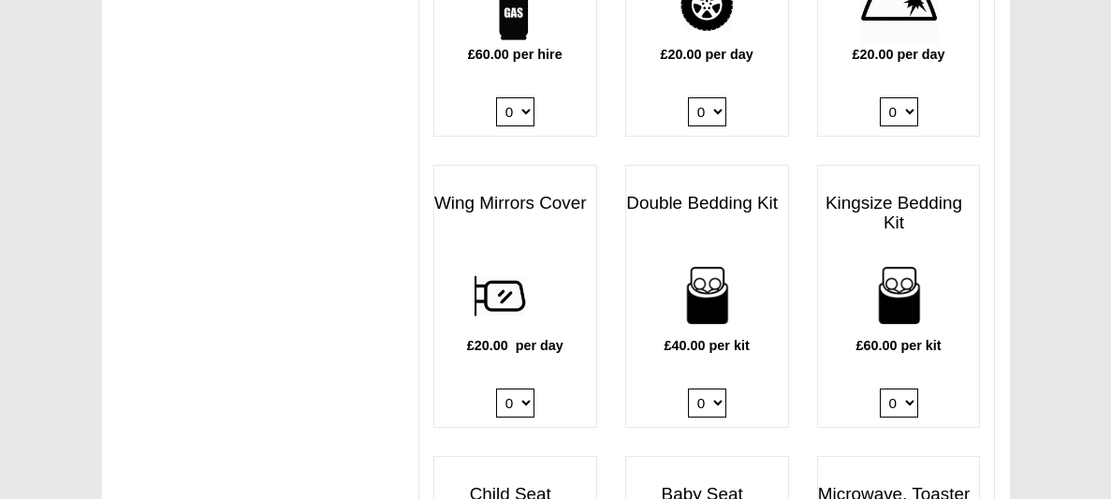
click at [717, 389] on select "0 1 2 3 4" at bounding box center [707, 403] width 38 height 29
select select "Double Bedding Kit x QTY 1 @ 40.00 GBP per kit."
click at [690, 389] on select "0 1 2 3 4" at bounding box center [707, 403] width 38 height 29
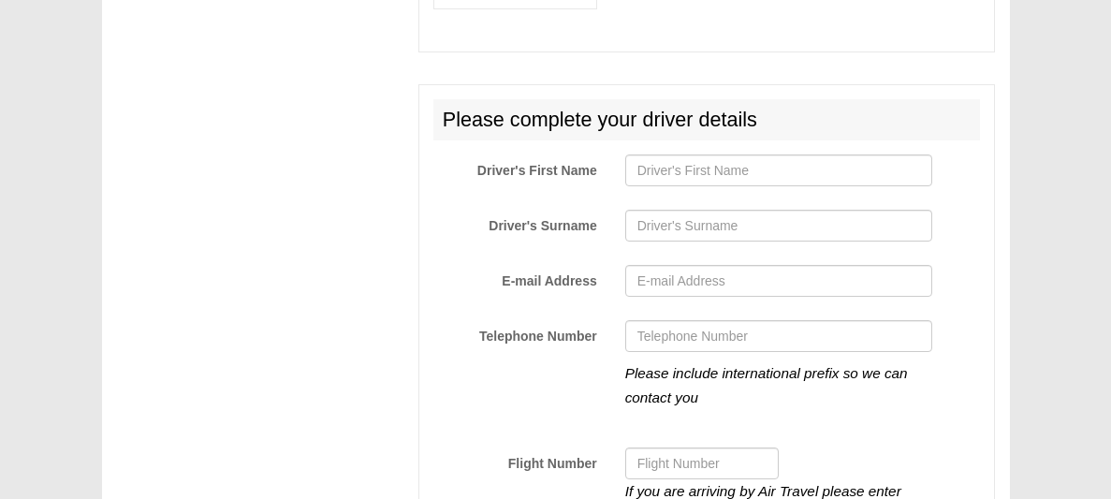
scroll to position [3142, 0]
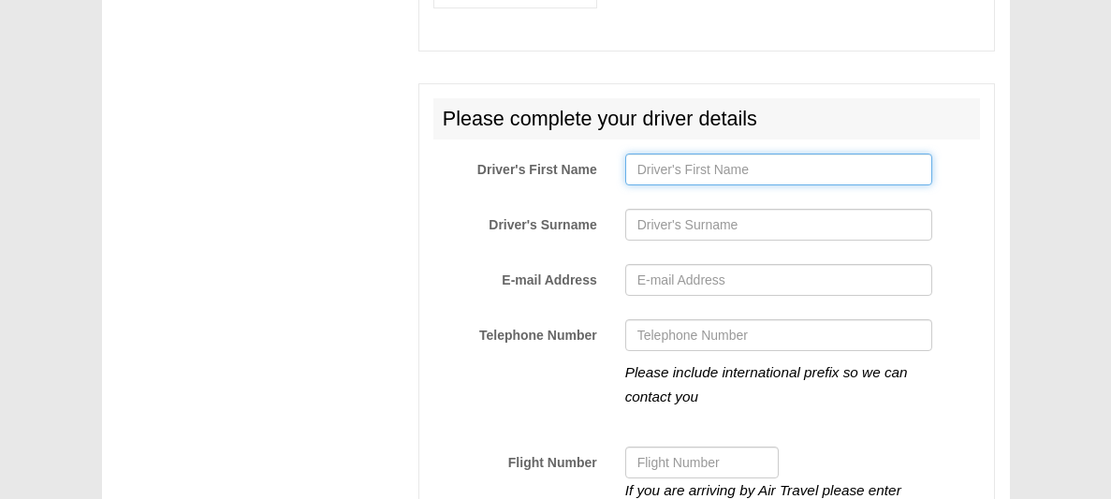
click at [658, 154] on input "Driver's First Name" at bounding box center [779, 170] width 308 height 32
type input "r"
type input "c"
type input "[PERSON_NAME]"
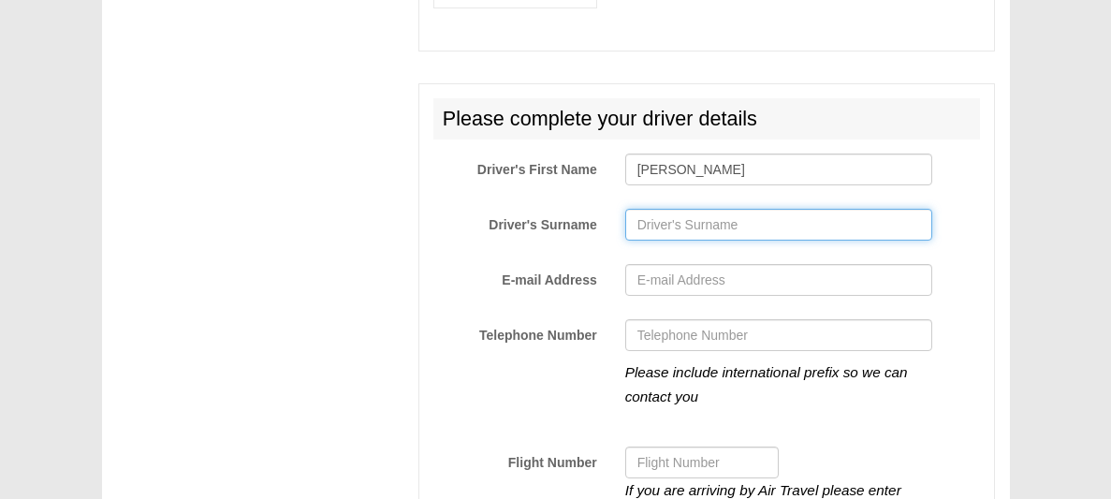
click at [652, 209] on input "Driver's Surname" at bounding box center [779, 225] width 308 height 32
type input "[PERSON_NAME]"
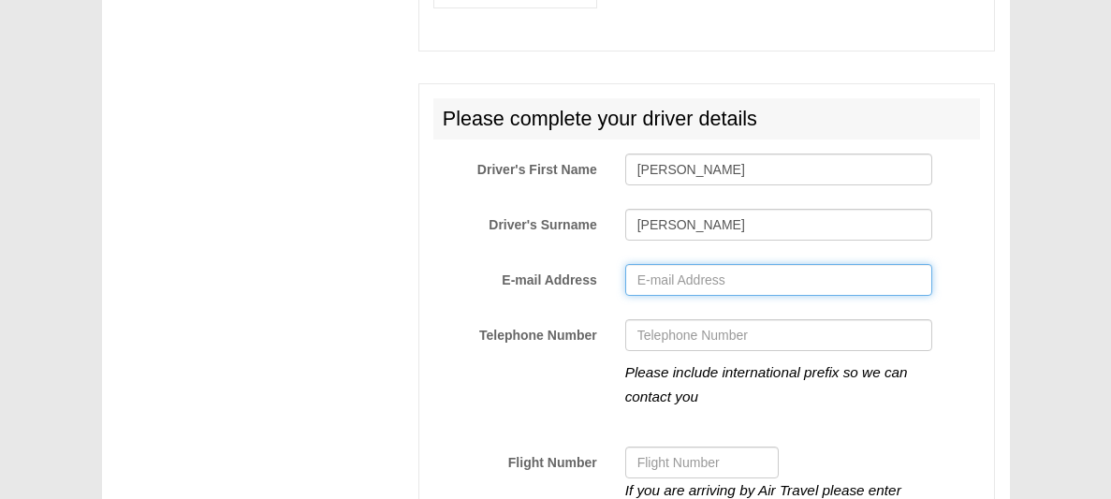
click at [659, 264] on input "E-mail Address" at bounding box center [779, 280] width 308 height 32
type input "[EMAIL_ADDRESS][DOMAIN_NAME]"
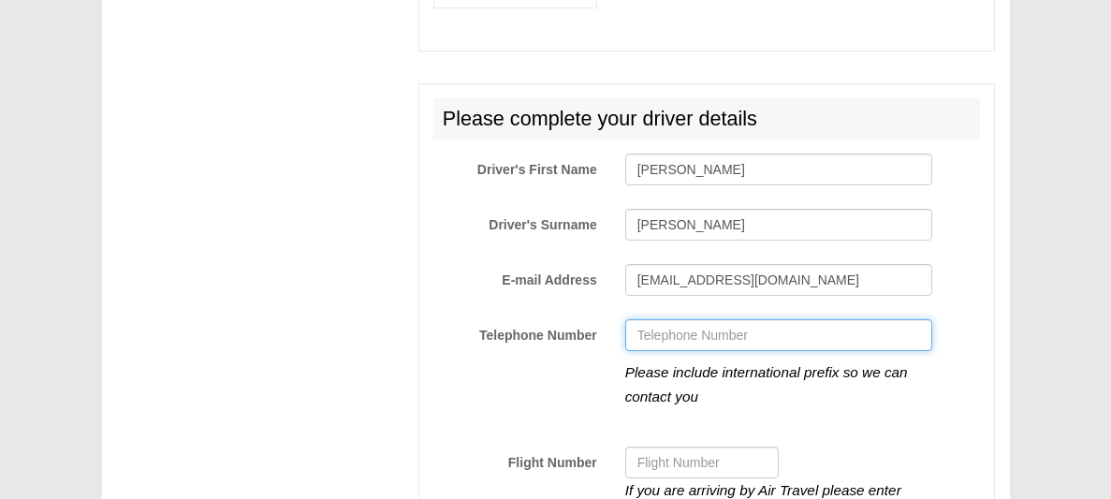
click at [692, 329] on input "Telephone Number" at bounding box center [779, 335] width 308 height 32
click at [643, 320] on input "07760935552" at bounding box center [779, 335] width 308 height 32
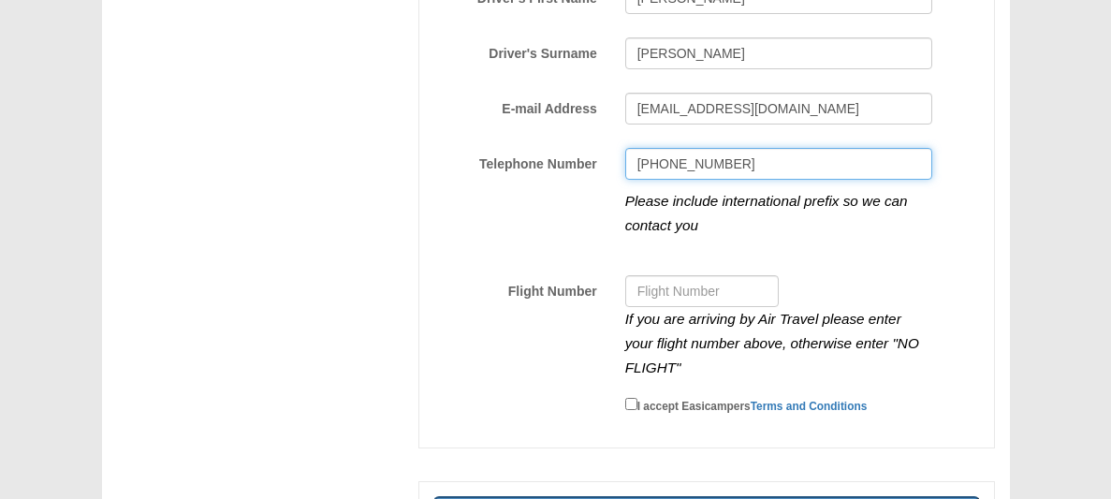
scroll to position [3401, 0]
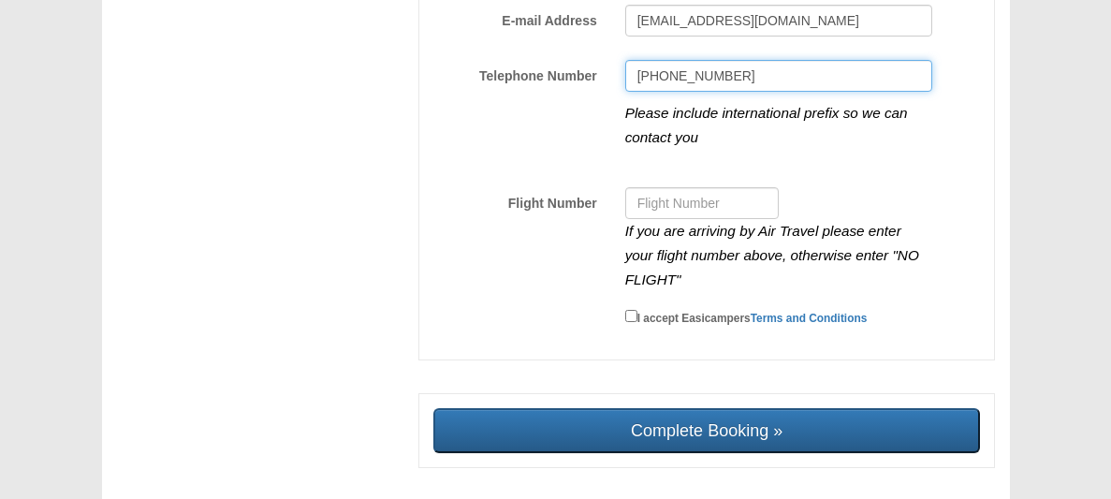
type input "[PHONE_NUMBER]"
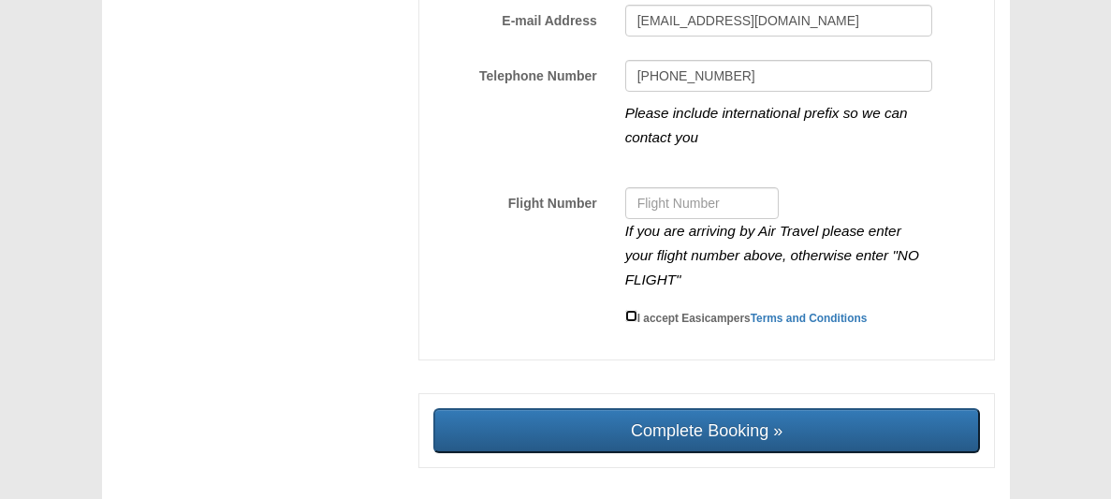
click at [632, 310] on input "I accept Easicampers Terms and Conditions" at bounding box center [631, 316] width 12 height 12
checkbox input "true"
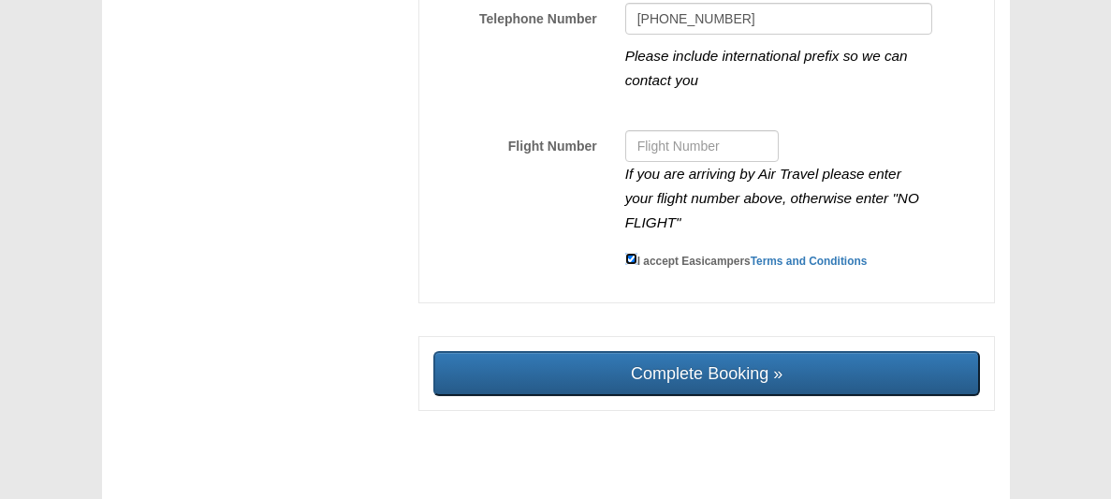
scroll to position [3460, 0]
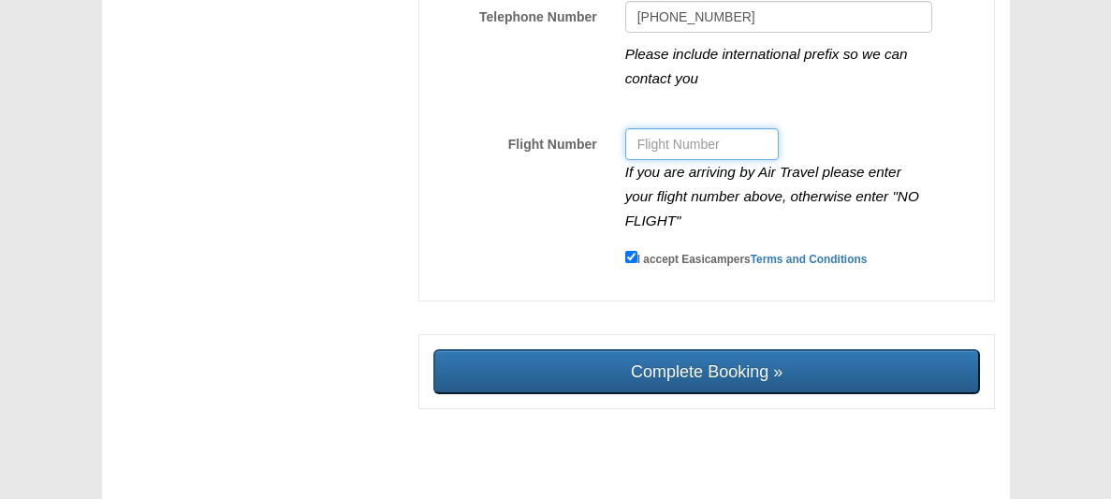
click at [653, 128] on input "Flight Number" at bounding box center [702, 144] width 154 height 32
type input "NO"
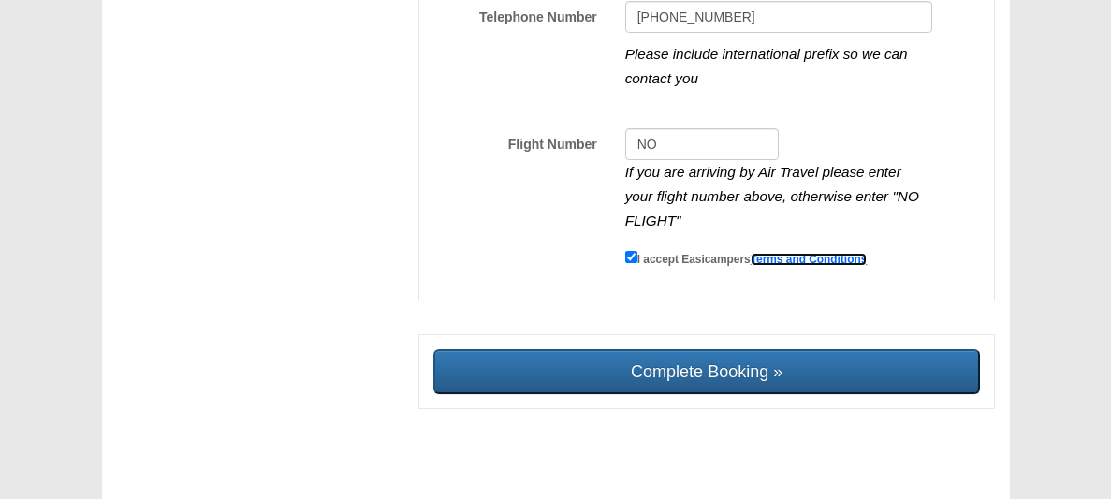
click at [797, 253] on link "Terms and Conditions" at bounding box center [809, 259] width 117 height 13
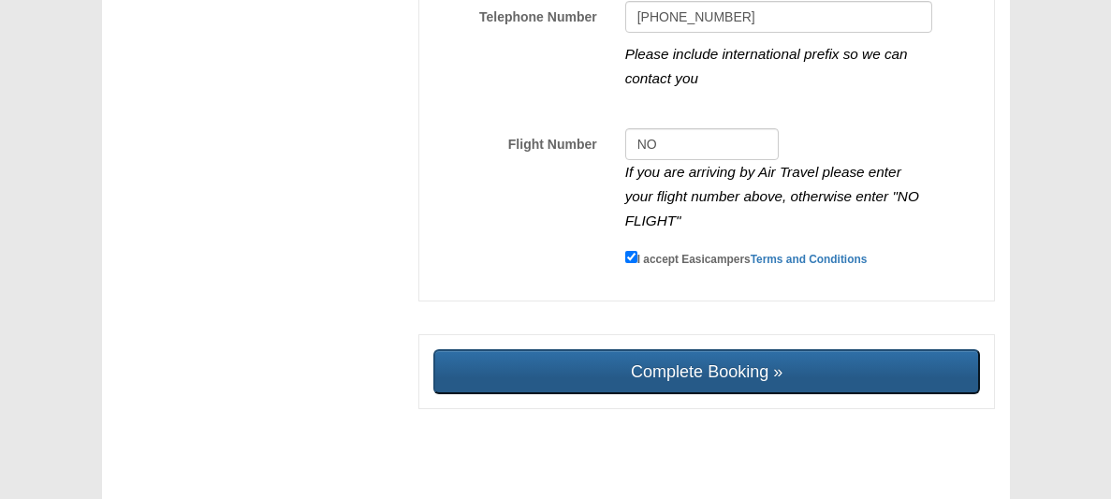
click at [710, 359] on input "Complete Booking »" at bounding box center [707, 371] width 548 height 45
type input "Sending, please wait..."
